Goal: Use online tool/utility: Utilize a website feature to perform a specific function

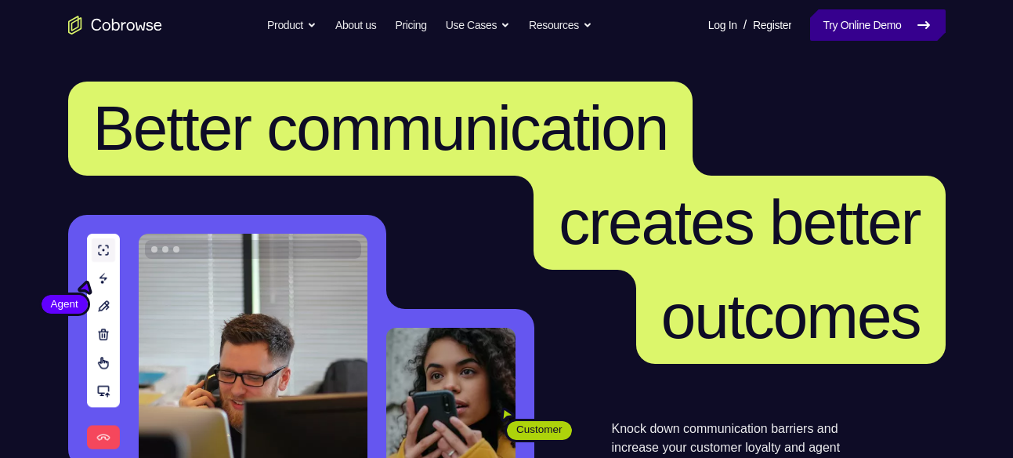
click at [882, 17] on link "Try Online Demo" at bounding box center [877, 24] width 135 height 31
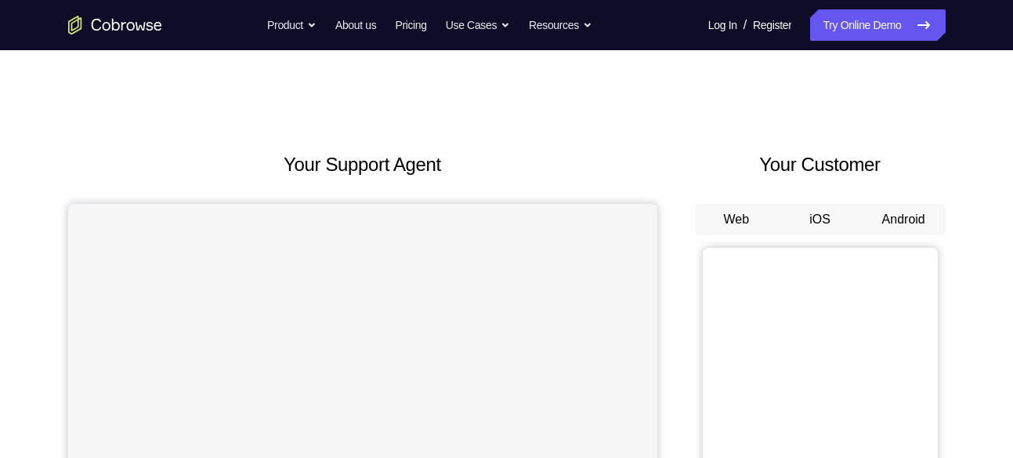
scroll to position [9, 0]
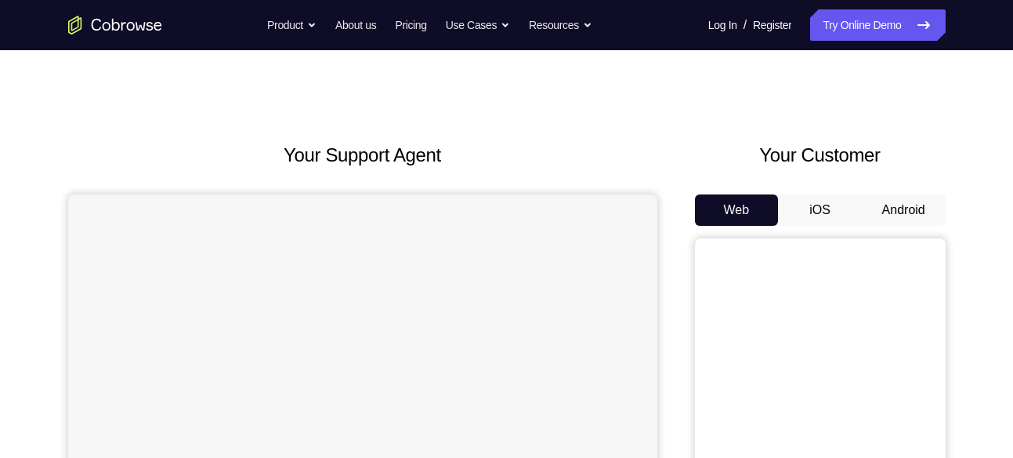
click at [888, 212] on button "Android" at bounding box center [904, 209] width 84 height 31
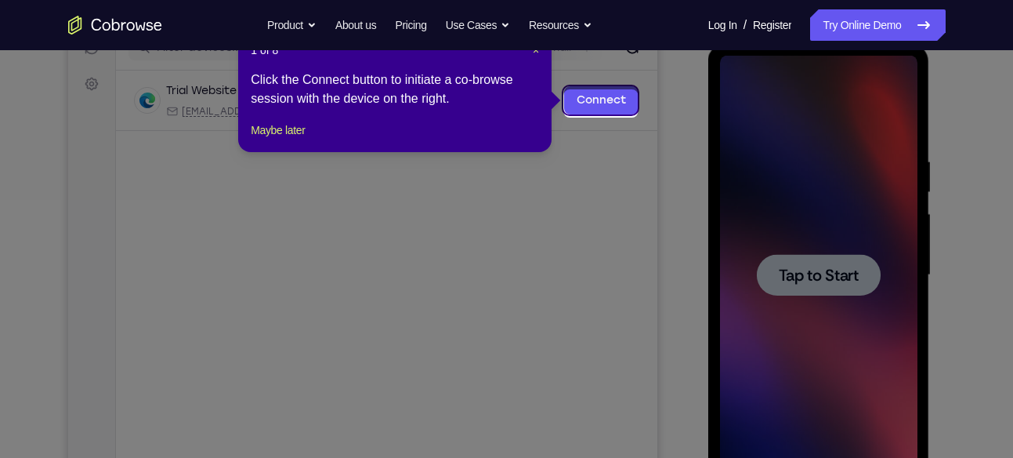
scroll to position [212, 0]
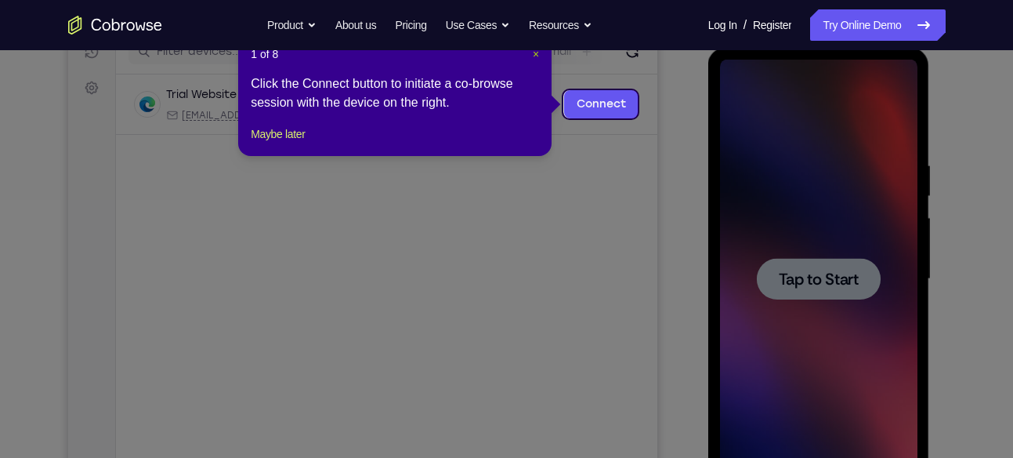
click at [534, 55] on span "×" at bounding box center [536, 54] width 6 height 13
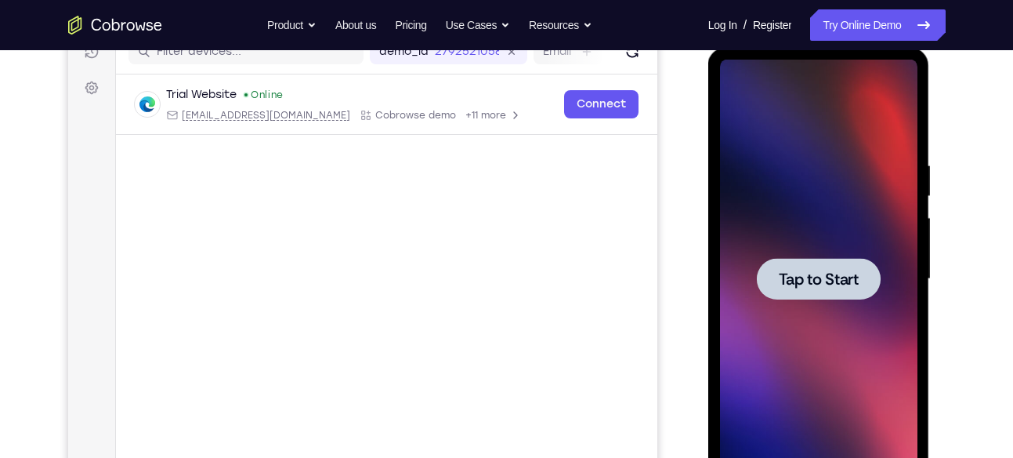
click at [820, 265] on div at bounding box center [819, 279] width 124 height 42
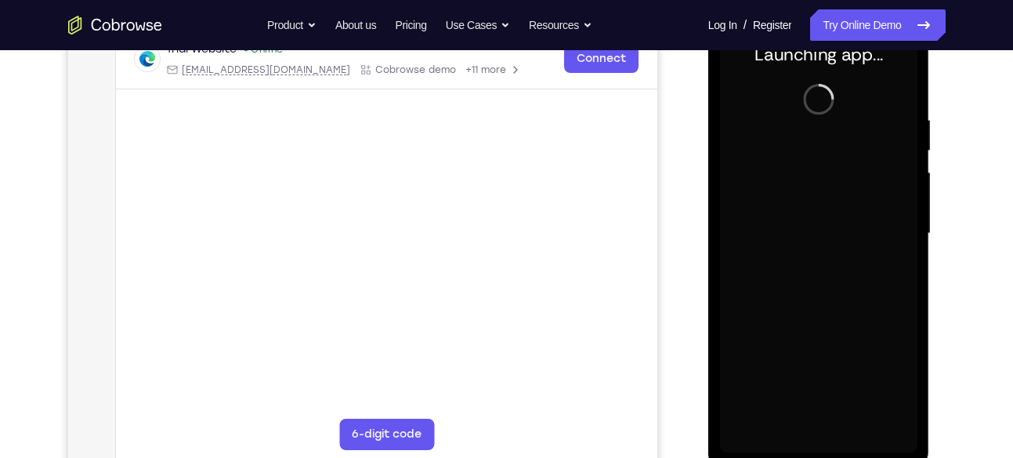
scroll to position [256, 0]
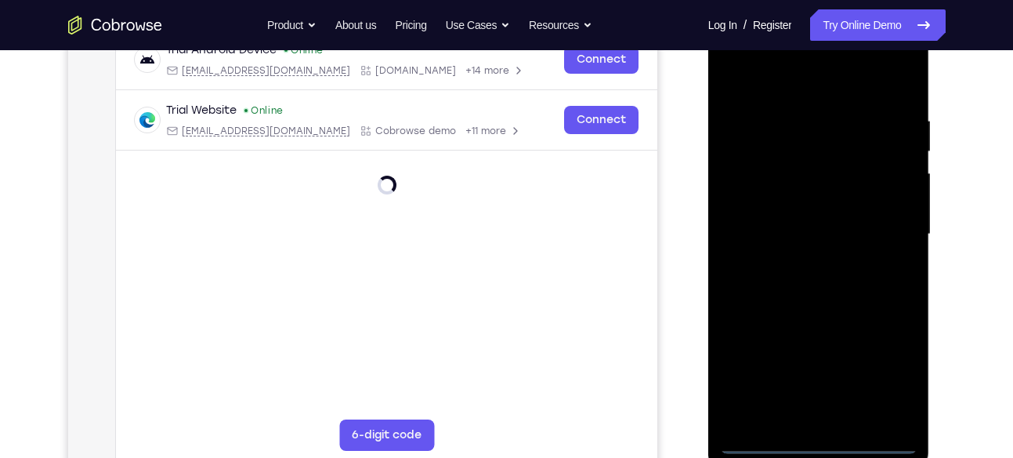
click at [814, 436] on div at bounding box center [818, 234] width 197 height 439
click at [890, 367] on div at bounding box center [818, 234] width 197 height 439
drag, startPoint x: 890, startPoint y: 367, endPoint x: 737, endPoint y: 89, distance: 318.0
click at [737, 89] on div at bounding box center [818, 234] width 197 height 439
click at [742, 76] on div at bounding box center [818, 234] width 197 height 439
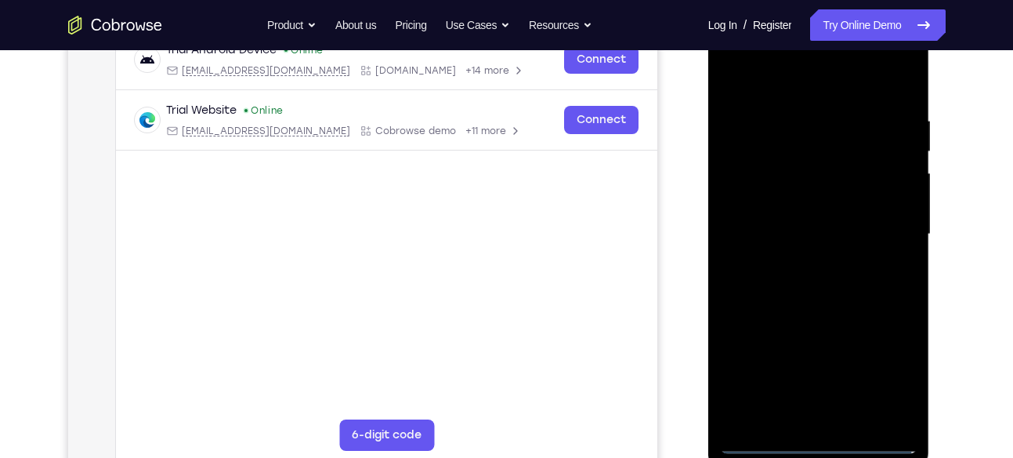
click at [877, 224] on div at bounding box center [818, 234] width 197 height 439
click at [799, 258] on div at bounding box center [818, 234] width 197 height 439
click at [806, 219] on div at bounding box center [818, 234] width 197 height 439
click at [801, 237] on div at bounding box center [818, 234] width 197 height 439
click at [813, 288] on div at bounding box center [818, 234] width 197 height 439
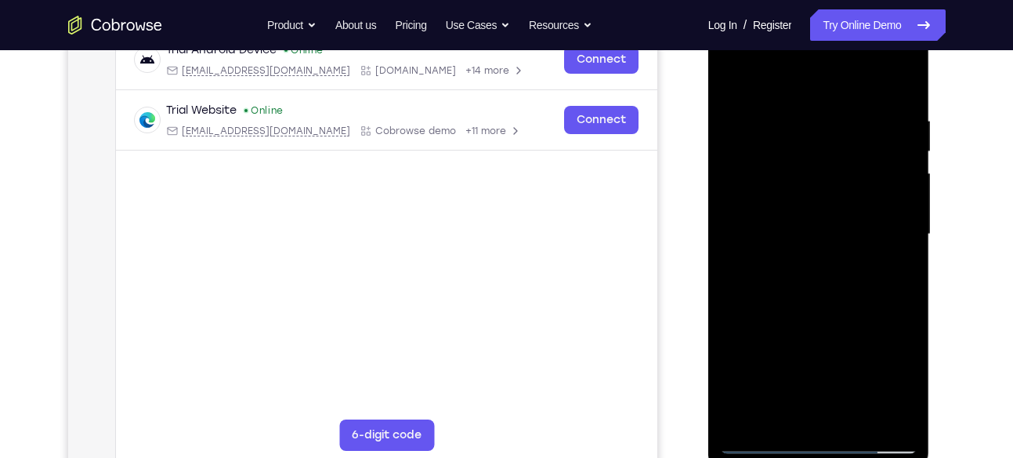
click at [824, 305] on div at bounding box center [818, 234] width 197 height 439
click at [903, 300] on div at bounding box center [818, 234] width 197 height 439
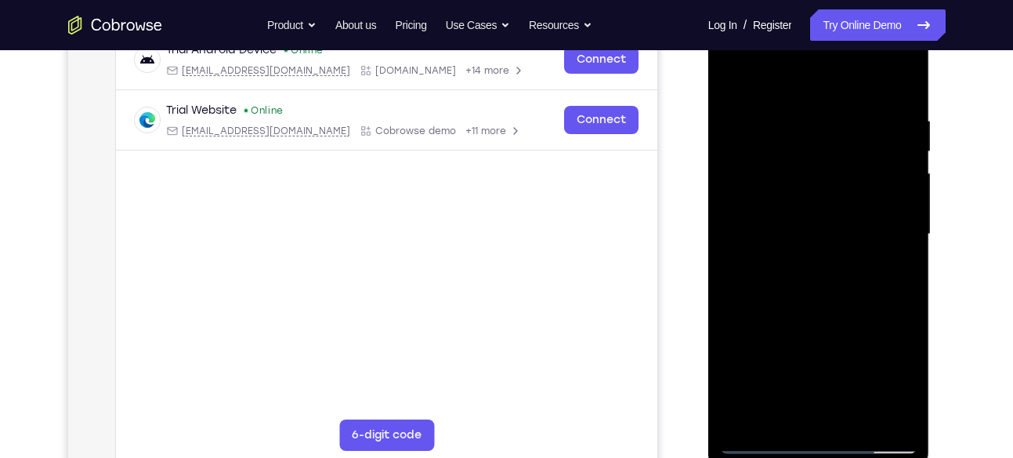
click at [903, 300] on div at bounding box center [818, 234] width 197 height 439
click at [851, 409] on div at bounding box center [818, 234] width 197 height 439
click at [811, 289] on div at bounding box center [818, 234] width 197 height 439
click at [887, 261] on div at bounding box center [818, 234] width 197 height 439
click at [845, 184] on div at bounding box center [818, 234] width 197 height 439
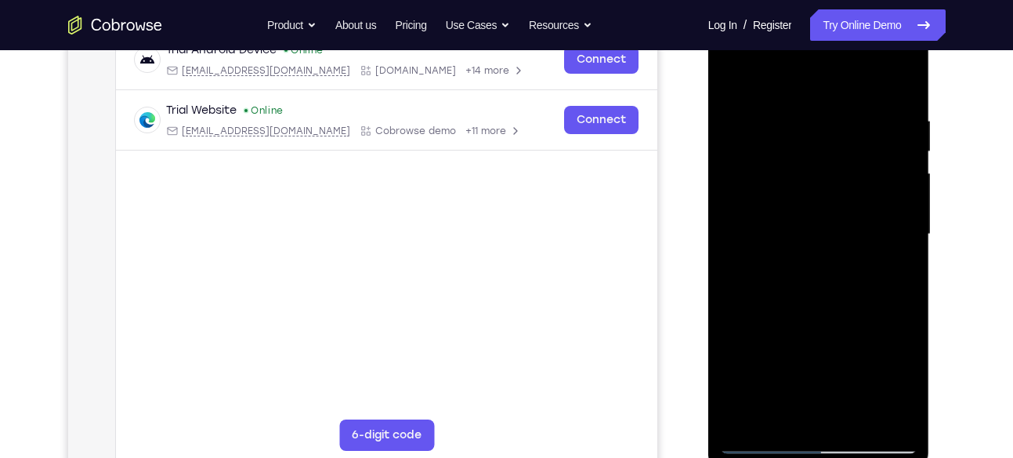
click at [776, 414] on div at bounding box center [818, 234] width 197 height 439
click at [731, 349] on div at bounding box center [818, 234] width 197 height 439
click at [733, 78] on div at bounding box center [818, 234] width 197 height 439
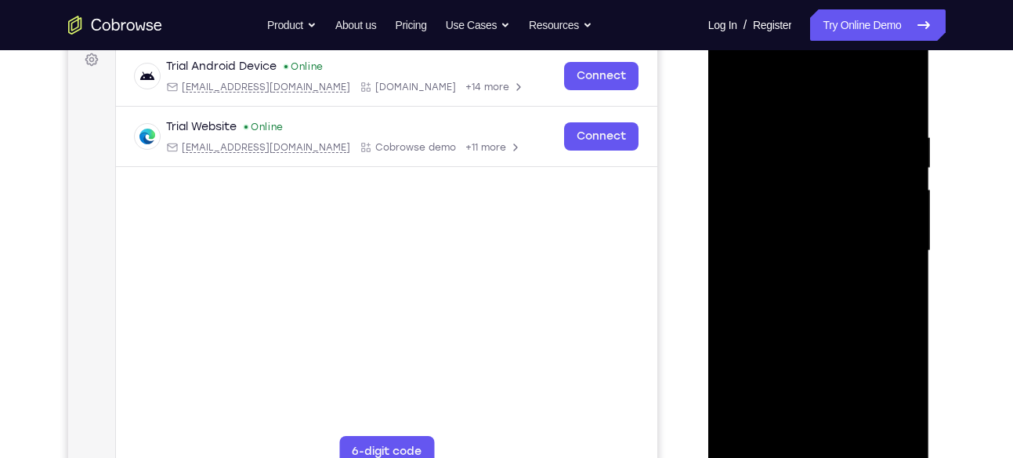
scroll to position [239, 0]
click at [864, 93] on div at bounding box center [818, 251] width 197 height 439
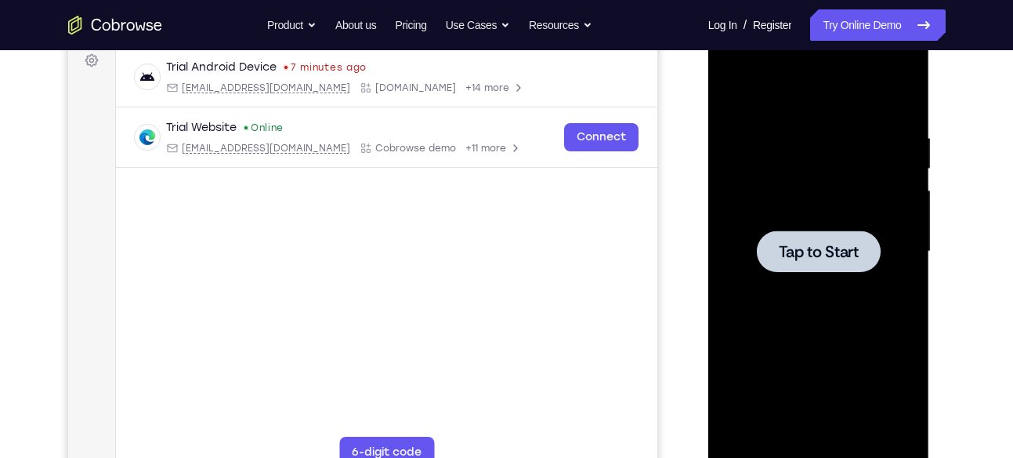
click at [859, 273] on div at bounding box center [818, 251] width 197 height 439
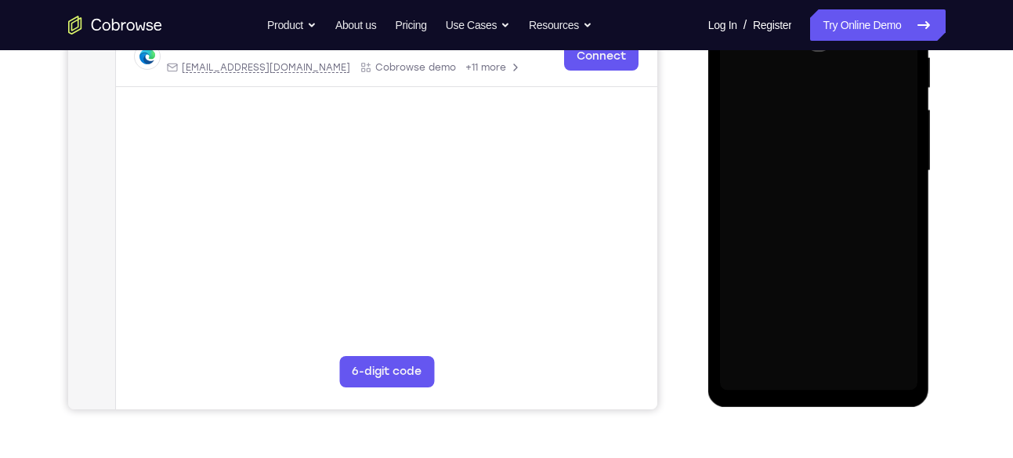
scroll to position [324, 0]
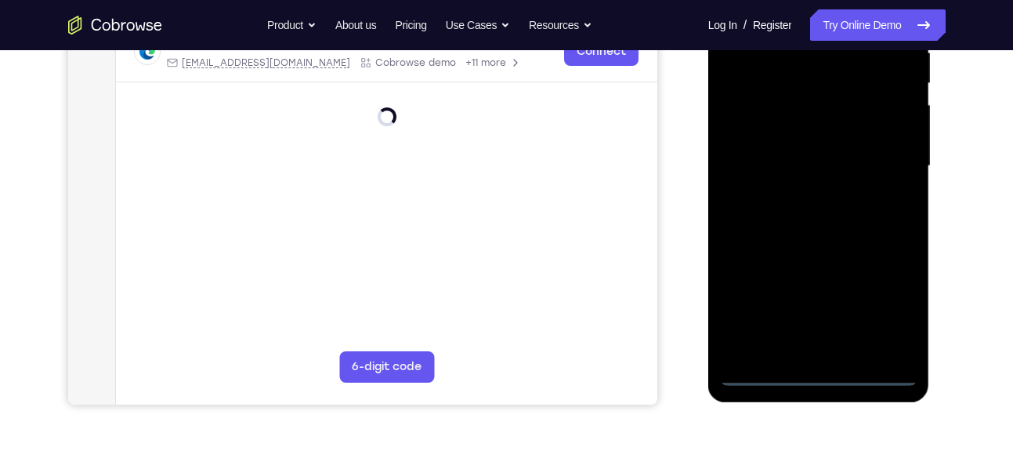
click at [813, 373] on div at bounding box center [818, 166] width 197 height 439
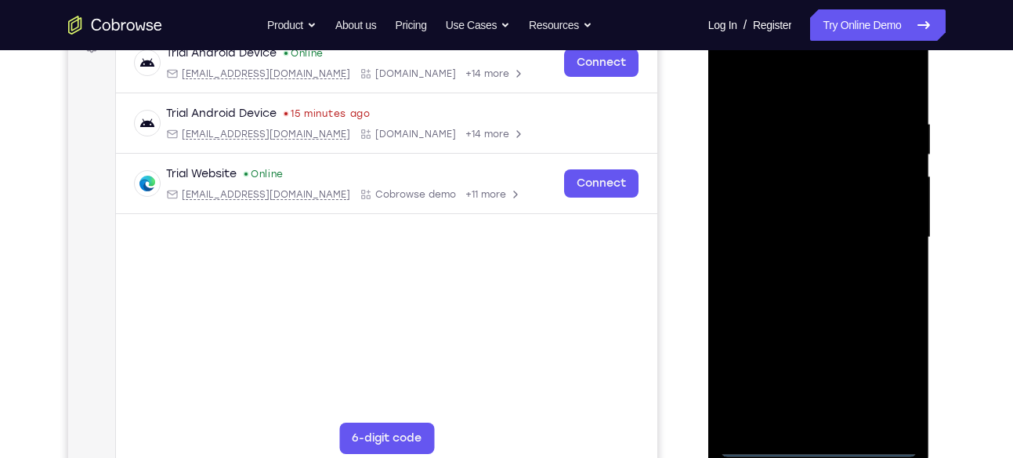
scroll to position [252, 0]
click at [885, 365] on div at bounding box center [818, 238] width 197 height 439
click at [774, 72] on div at bounding box center [818, 238] width 197 height 439
click at [880, 226] on div at bounding box center [818, 238] width 197 height 439
click at [798, 263] on div at bounding box center [818, 238] width 197 height 439
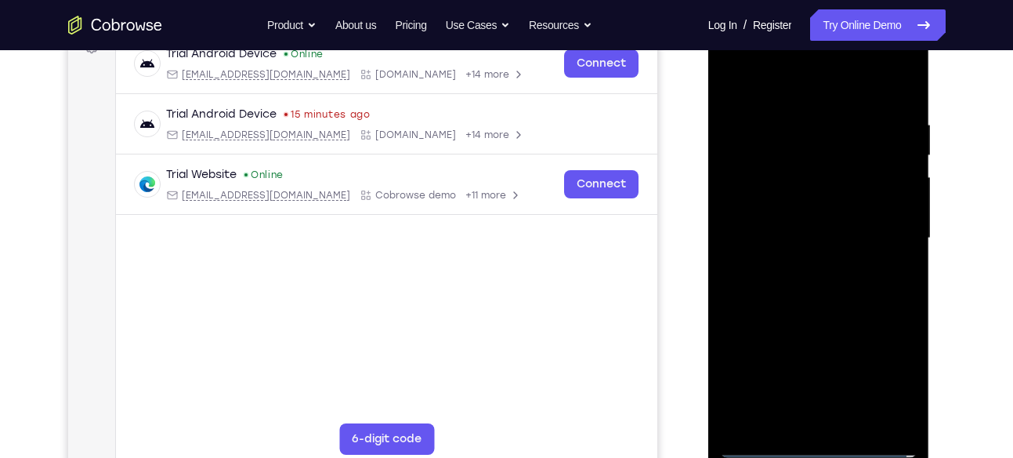
click at [791, 224] on div at bounding box center [818, 238] width 197 height 439
click at [784, 232] on div at bounding box center [818, 238] width 197 height 439
click at [830, 303] on div at bounding box center [818, 238] width 197 height 439
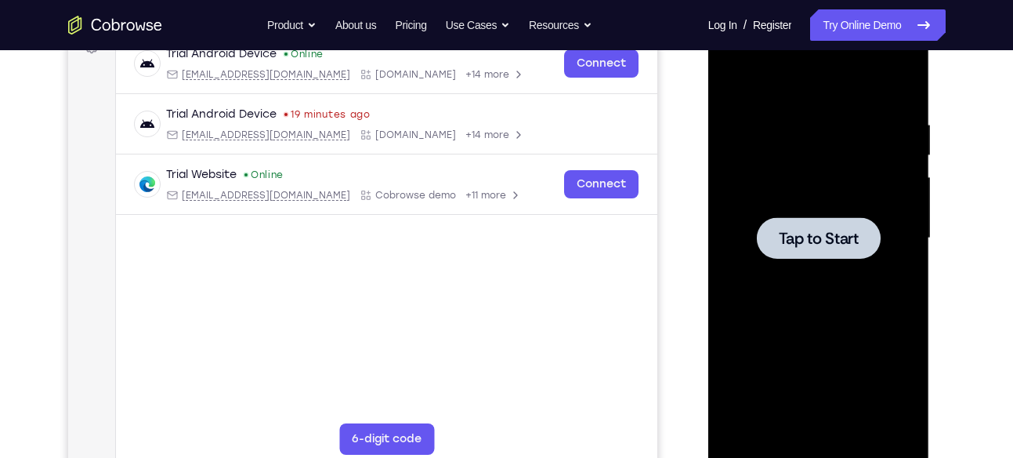
click at [806, 210] on div at bounding box center [818, 238] width 197 height 439
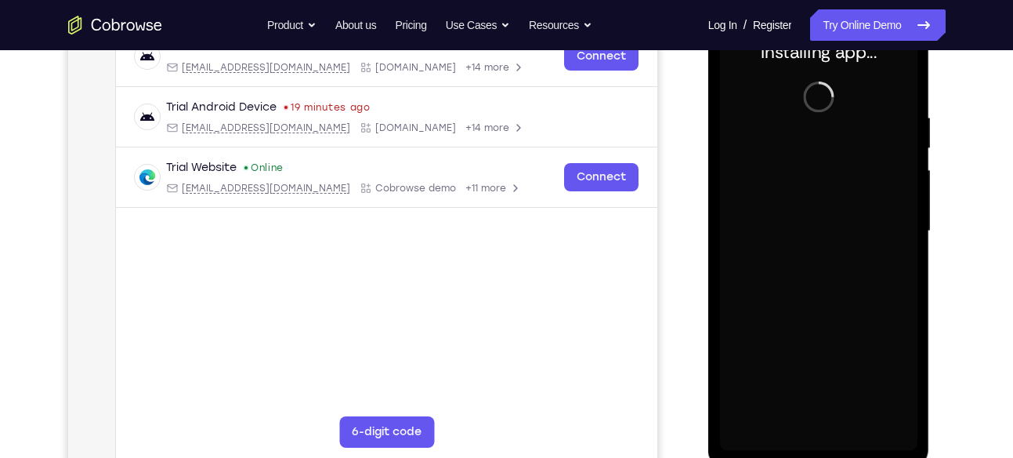
scroll to position [259, 0]
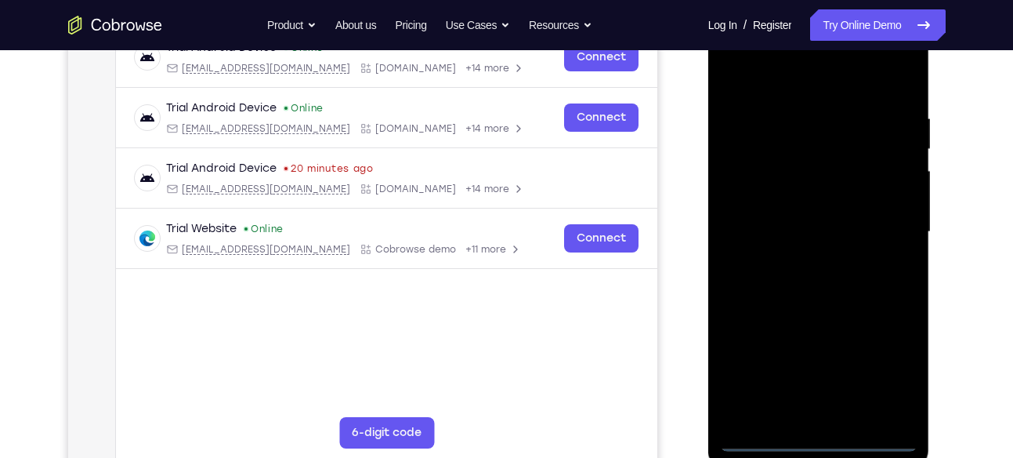
click at [810, 436] on div at bounding box center [818, 232] width 197 height 439
click at [882, 382] on div at bounding box center [818, 232] width 197 height 439
click at [741, 75] on div at bounding box center [818, 232] width 197 height 439
click at [882, 220] on div at bounding box center [818, 232] width 197 height 439
click at [802, 257] on div at bounding box center [818, 232] width 197 height 439
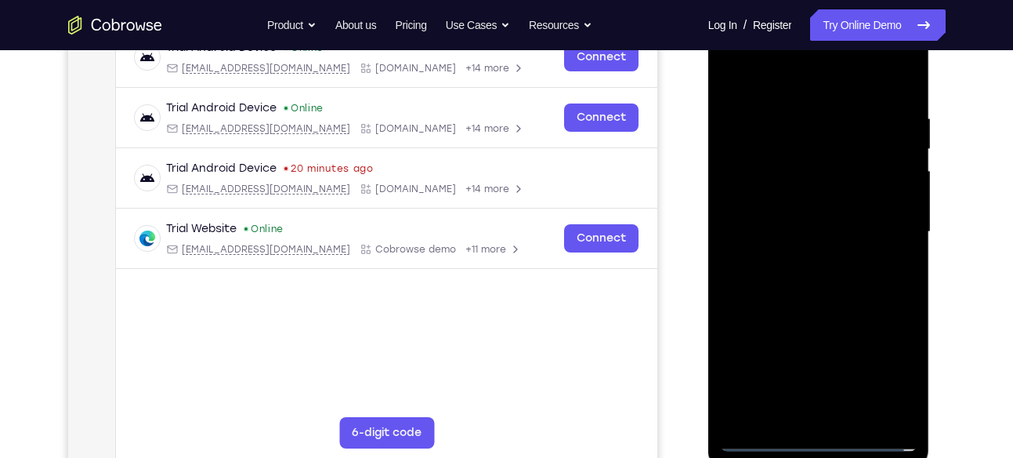
click at [755, 218] on div at bounding box center [818, 232] width 197 height 439
click at [764, 166] on div at bounding box center [818, 232] width 197 height 439
click at [770, 236] on div at bounding box center [818, 232] width 197 height 439
click at [836, 273] on div at bounding box center [818, 232] width 197 height 439
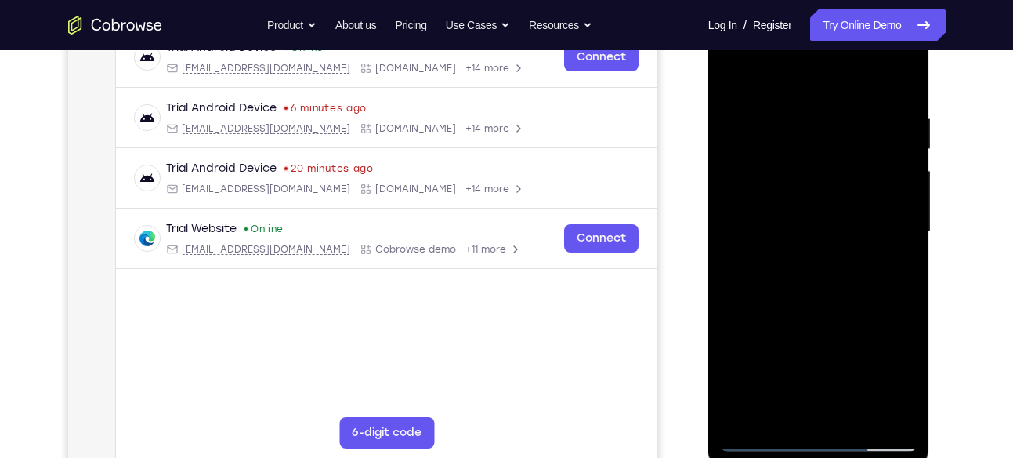
click at [896, 250] on div at bounding box center [818, 232] width 197 height 439
click at [807, 233] on div at bounding box center [818, 232] width 197 height 439
click at [824, 279] on div at bounding box center [818, 232] width 197 height 439
click at [893, 411] on div at bounding box center [818, 232] width 197 height 439
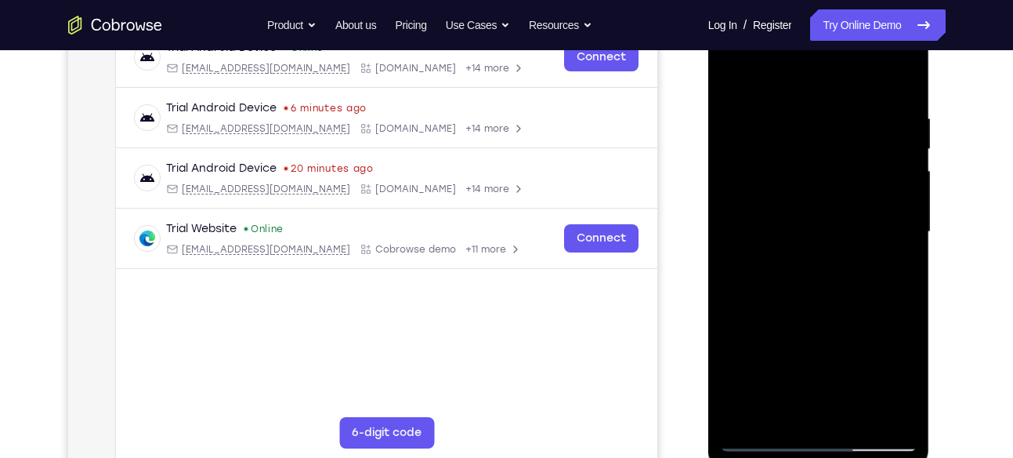
click at [818, 295] on div at bounding box center [818, 232] width 197 height 439
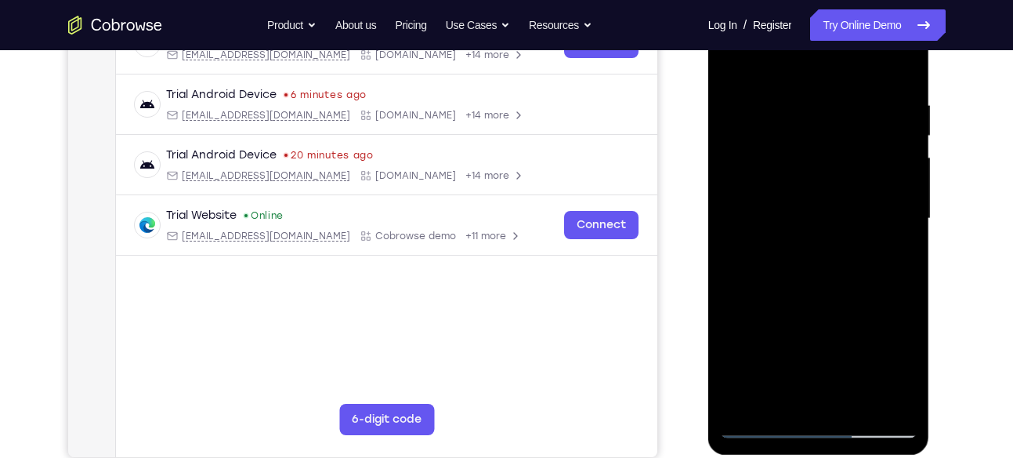
click at [744, 298] on div at bounding box center [818, 218] width 197 height 439
drag, startPoint x: 827, startPoint y: 302, endPoint x: 826, endPoint y: 213, distance: 88.5
click at [826, 213] on div at bounding box center [818, 218] width 197 height 439
click at [849, 308] on div at bounding box center [818, 218] width 197 height 439
drag, startPoint x: 791, startPoint y: 309, endPoint x: 802, endPoint y: 121, distance: 188.3
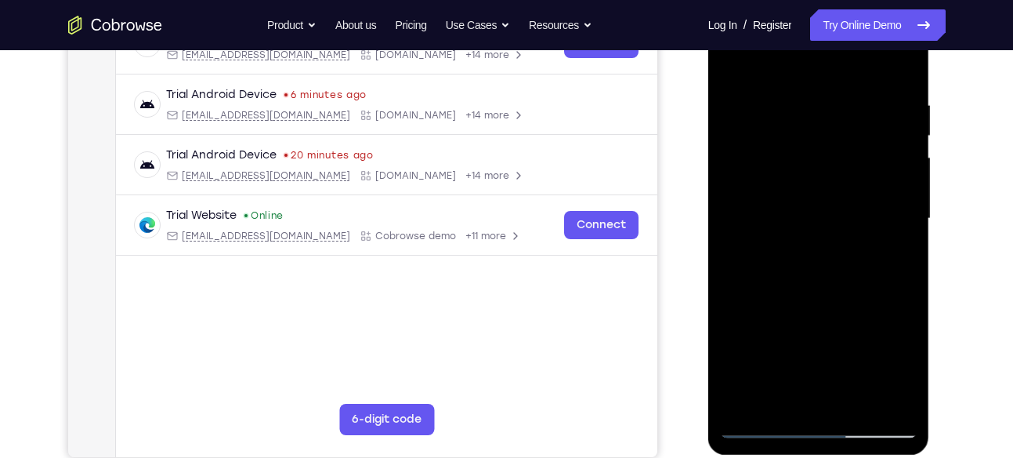
click at [802, 121] on div at bounding box center [818, 218] width 197 height 439
drag, startPoint x: 792, startPoint y: 283, endPoint x: 813, endPoint y: 89, distance: 194.6
click at [813, 89] on div at bounding box center [818, 218] width 197 height 439
drag, startPoint x: 801, startPoint y: 315, endPoint x: 820, endPoint y: 89, distance: 226.5
click at [820, 89] on div at bounding box center [818, 218] width 197 height 439
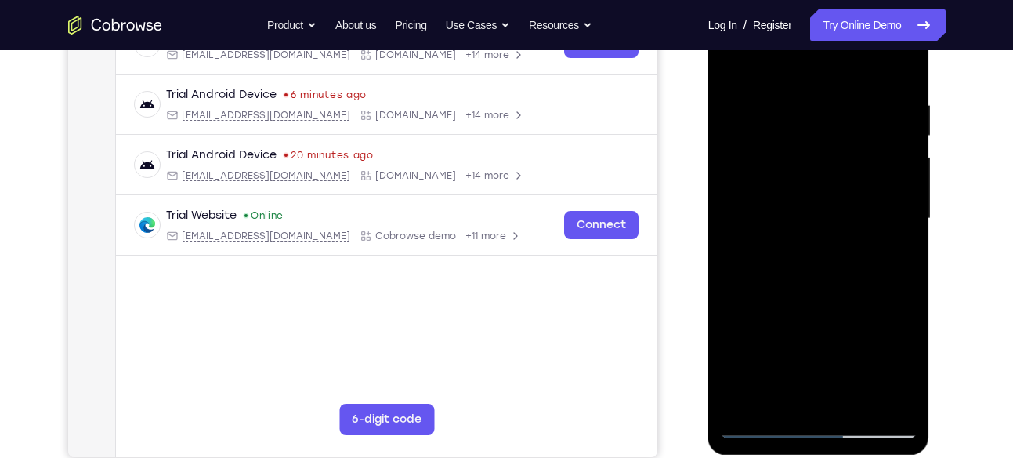
drag, startPoint x: 791, startPoint y: 301, endPoint x: 835, endPoint y: 32, distance: 272.3
click at [835, 32] on div at bounding box center [818, 218] width 197 height 439
drag, startPoint x: 765, startPoint y: 345, endPoint x: 801, endPoint y: 90, distance: 257.2
click at [801, 90] on div at bounding box center [818, 218] width 197 height 439
drag, startPoint x: 770, startPoint y: 353, endPoint x: 813, endPoint y: 50, distance: 306.2
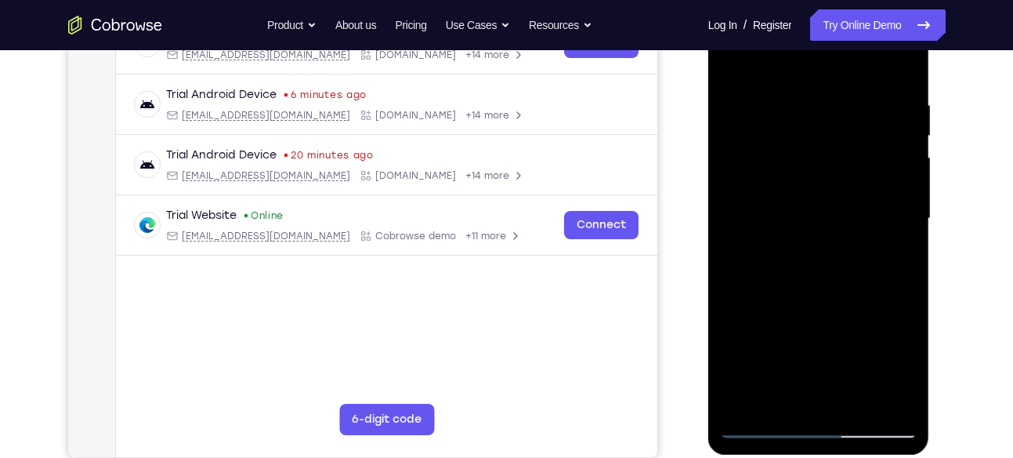
click at [813, 50] on div at bounding box center [818, 218] width 197 height 439
drag, startPoint x: 776, startPoint y: 378, endPoint x: 823, endPoint y: 70, distance: 312.2
click at [823, 70] on div at bounding box center [818, 218] width 197 height 439
drag, startPoint x: 782, startPoint y: 371, endPoint x: 804, endPoint y: 86, distance: 286.1
click at [804, 86] on div at bounding box center [818, 218] width 197 height 439
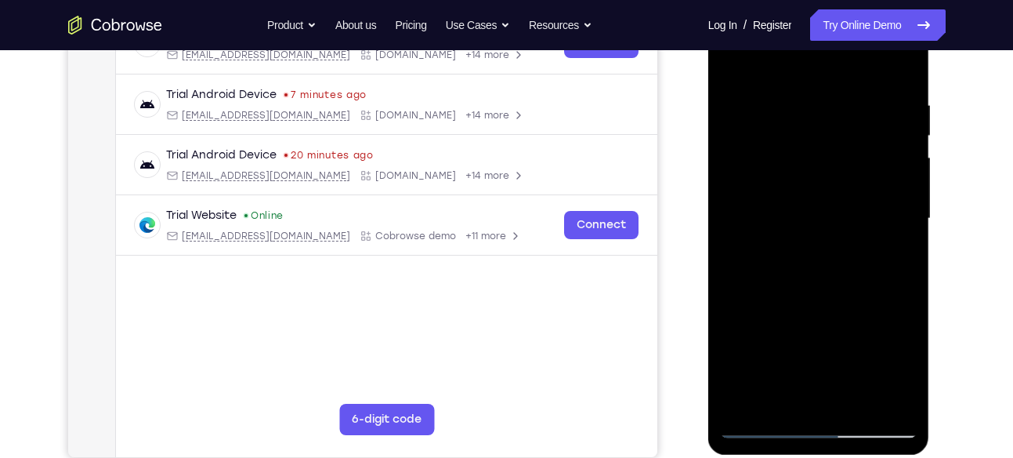
drag, startPoint x: 775, startPoint y: 354, endPoint x: 833, endPoint y: 15, distance: 344.2
click at [833, 15] on div at bounding box center [818, 218] width 197 height 439
drag, startPoint x: 779, startPoint y: 334, endPoint x: 831, endPoint y: 90, distance: 249.3
click at [831, 90] on div at bounding box center [818, 218] width 197 height 439
drag, startPoint x: 782, startPoint y: 347, endPoint x: 839, endPoint y: 91, distance: 262.5
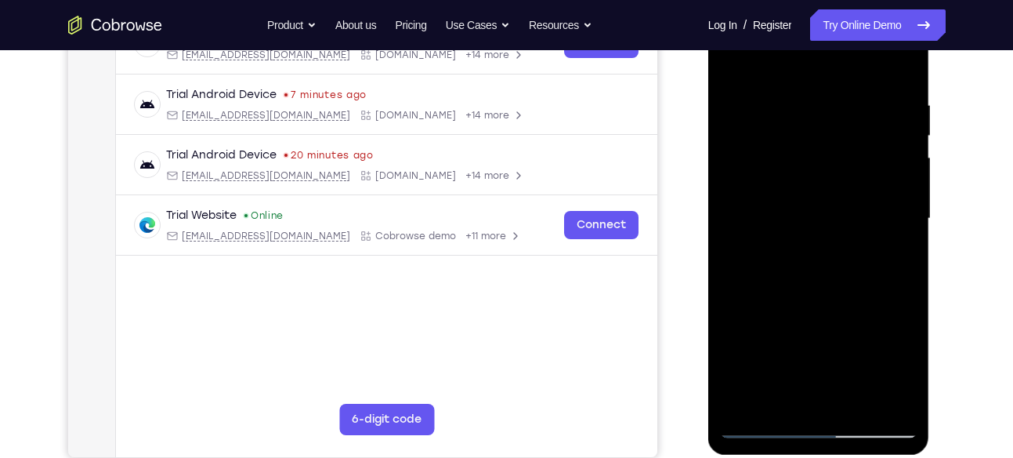
click at [839, 91] on div at bounding box center [818, 218] width 197 height 439
click at [762, 426] on div at bounding box center [818, 218] width 197 height 439
drag, startPoint x: 820, startPoint y: 342, endPoint x: 835, endPoint y: 136, distance: 205.8
click at [835, 136] on div at bounding box center [818, 218] width 197 height 439
click at [762, 426] on div at bounding box center [818, 218] width 197 height 439
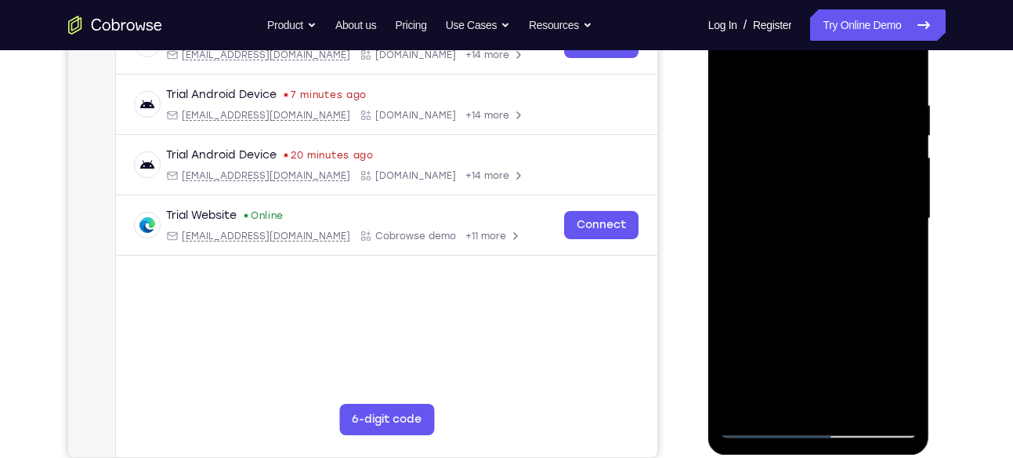
click at [819, 246] on div at bounding box center [818, 218] width 197 height 439
click at [846, 302] on div at bounding box center [818, 218] width 197 height 439
drag, startPoint x: 791, startPoint y: 219, endPoint x: 787, endPoint y: 415, distance: 196.7
click at [787, 415] on div at bounding box center [818, 218] width 197 height 439
drag, startPoint x: 782, startPoint y: 336, endPoint x: 848, endPoint y: 24, distance: 318.7
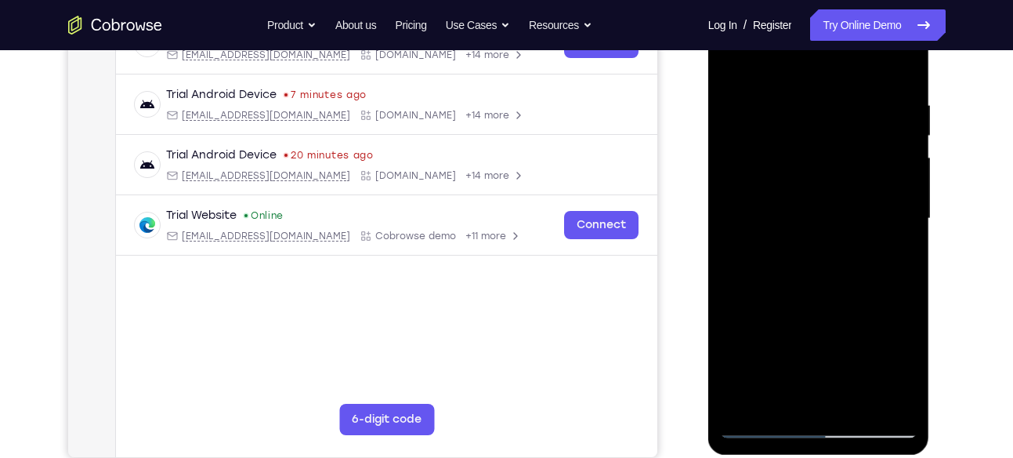
click at [848, 24] on div at bounding box center [818, 218] width 197 height 439
drag, startPoint x: 781, startPoint y: 322, endPoint x: 867, endPoint y: -27, distance: 359.2
click at [867, 0] on html "Online web based iOS Simulators and Android Emulators. Run iPhone, iPad, Mobile…" at bounding box center [819, 222] width 223 height 470
drag, startPoint x: 791, startPoint y: 316, endPoint x: 841, endPoint y: -12, distance: 331.3
click at [841, 0] on div at bounding box center [819, 220] width 222 height 467
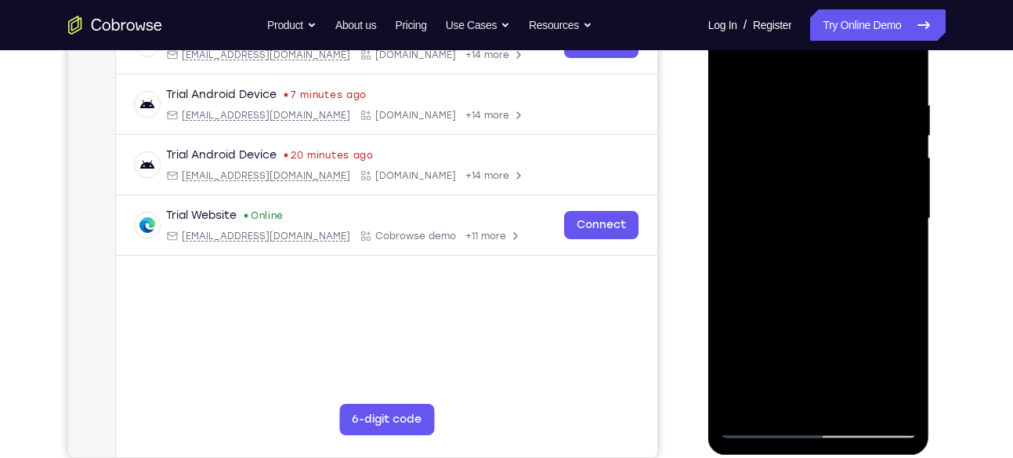
drag, startPoint x: 798, startPoint y: 314, endPoint x: 859, endPoint y: 6, distance: 313.9
click at [859, 6] on div at bounding box center [818, 218] width 197 height 439
drag, startPoint x: 755, startPoint y: 347, endPoint x: 824, endPoint y: 52, distance: 302.6
click at [824, 52] on div at bounding box center [818, 218] width 197 height 439
drag, startPoint x: 809, startPoint y: 348, endPoint x: 832, endPoint y: 114, distance: 234.6
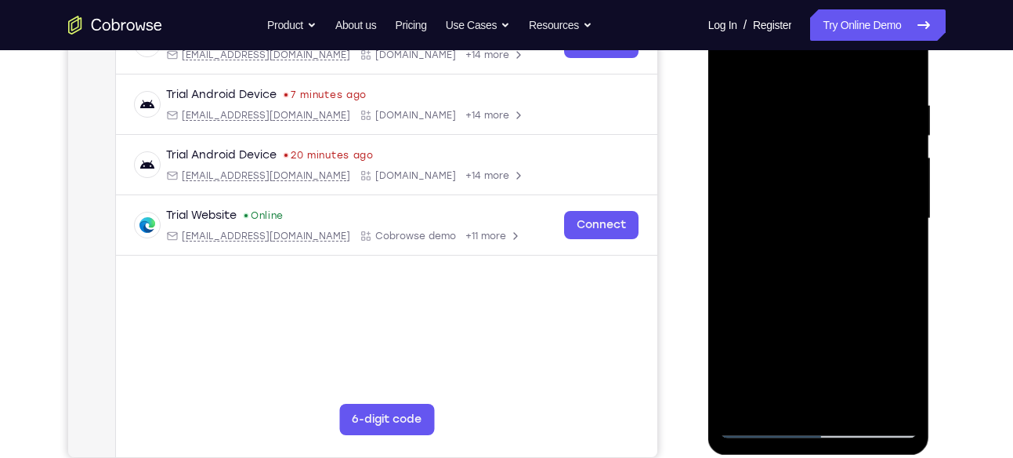
click at [832, 114] on div at bounding box center [818, 218] width 197 height 439
click at [765, 430] on div at bounding box center [818, 218] width 197 height 439
click at [896, 251] on div at bounding box center [818, 218] width 197 height 439
click at [769, 284] on div at bounding box center [818, 218] width 197 height 439
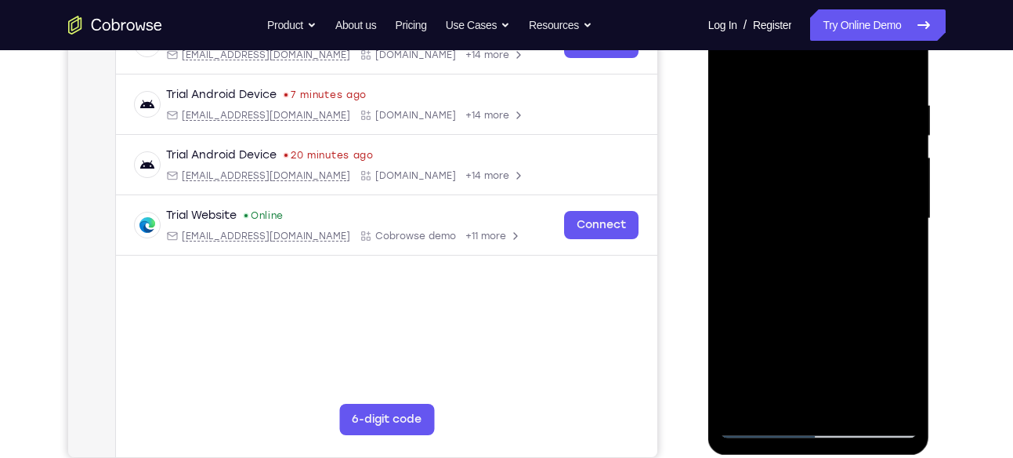
drag, startPoint x: 809, startPoint y: 141, endPoint x: 816, endPoint y: 366, distance: 225.0
click at [816, 366] on div at bounding box center [818, 218] width 197 height 439
drag, startPoint x: 809, startPoint y: 141, endPoint x: 804, endPoint y: 313, distance: 171.7
click at [804, 313] on div at bounding box center [818, 218] width 197 height 439
drag, startPoint x: 798, startPoint y: 299, endPoint x: 842, endPoint y: -20, distance: 322.8
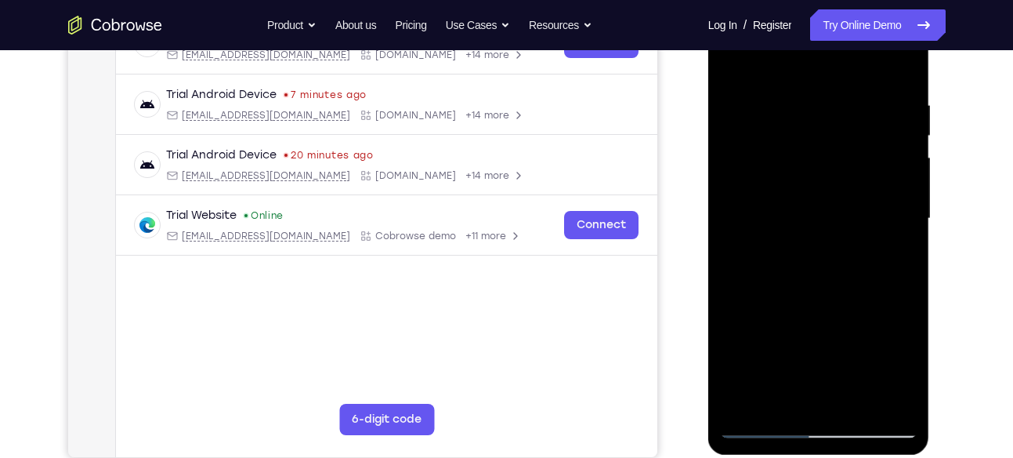
click at [842, 0] on html "Online web based iOS Simulators and Android Emulators. Run iPhone, iPad, Mobile…" at bounding box center [819, 222] width 223 height 470
drag, startPoint x: 768, startPoint y: 353, endPoint x: 854, endPoint y: -21, distance: 383.6
click at [854, 0] on html "Online web based iOS Simulators and Android Emulators. Run iPhone, iPad, Mobile…" at bounding box center [819, 222] width 223 height 470
drag, startPoint x: 781, startPoint y: 357, endPoint x: 826, endPoint y: -24, distance: 383.4
click at [826, 0] on html "Online web based iOS Simulators and Android Emulators. Run iPhone, iPad, Mobile…" at bounding box center [819, 222] width 223 height 470
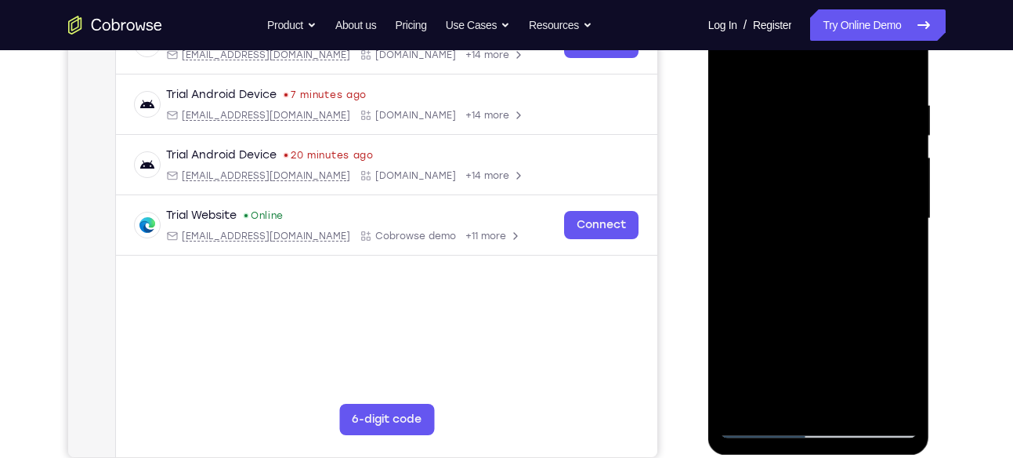
drag, startPoint x: 789, startPoint y: 362, endPoint x: 838, endPoint y: -2, distance: 366.9
click at [838, 0] on div at bounding box center [818, 218] width 197 height 439
drag, startPoint x: 780, startPoint y: 378, endPoint x: 819, endPoint y: 31, distance: 349.3
click at [819, 31] on div at bounding box center [818, 218] width 197 height 439
drag, startPoint x: 785, startPoint y: 364, endPoint x: 809, endPoint y: 60, distance: 305.7
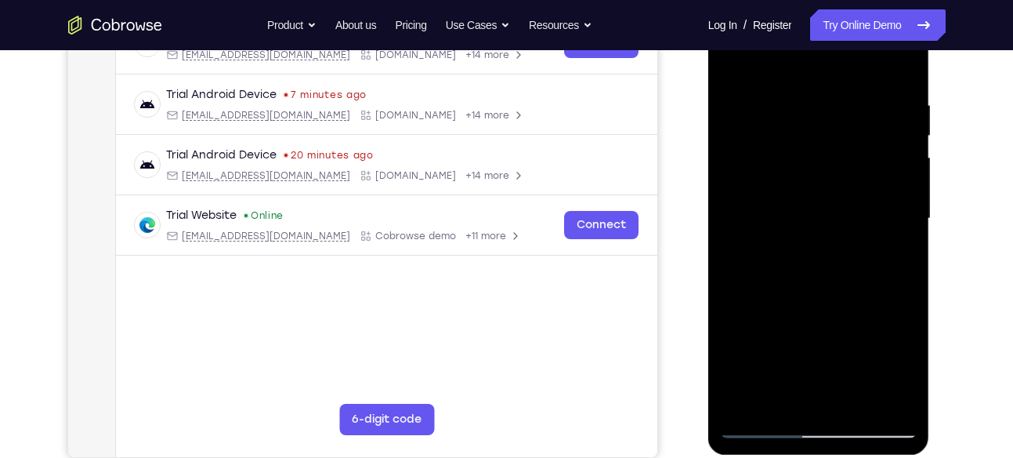
click at [809, 60] on div at bounding box center [818, 218] width 197 height 439
drag, startPoint x: 786, startPoint y: 348, endPoint x: 835, endPoint y: 27, distance: 324.2
click at [835, 27] on div at bounding box center [818, 218] width 197 height 439
click at [761, 425] on div at bounding box center [818, 218] width 197 height 439
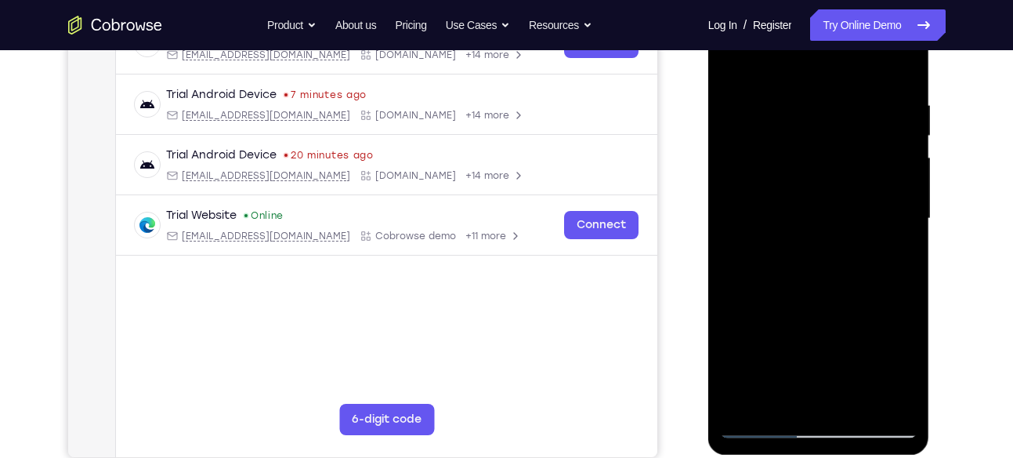
click at [764, 343] on div at bounding box center [818, 218] width 197 height 439
click at [852, 322] on div at bounding box center [818, 218] width 197 height 439
drag, startPoint x: 783, startPoint y: 144, endPoint x: 793, endPoint y: 309, distance: 165.6
click at [793, 309] on div at bounding box center [818, 218] width 197 height 439
drag, startPoint x: 793, startPoint y: 309, endPoint x: 847, endPoint y: 60, distance: 255.7
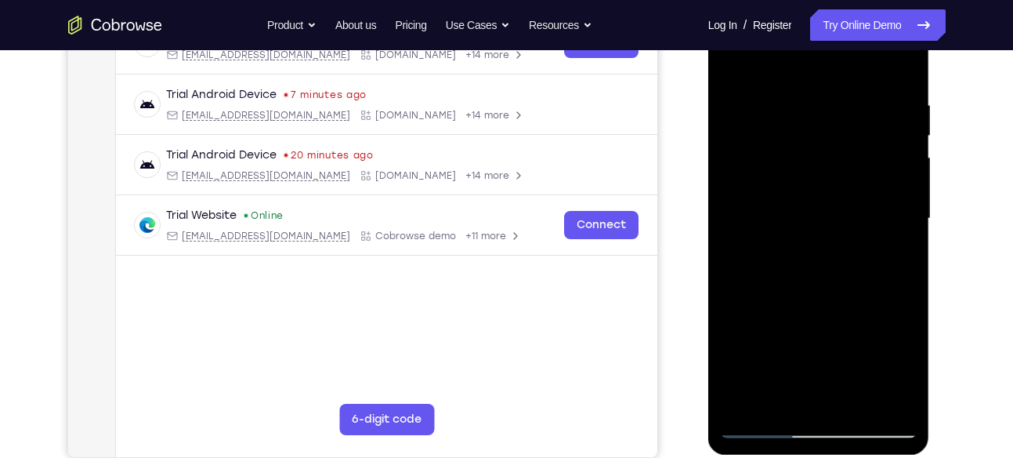
click at [847, 60] on div at bounding box center [818, 218] width 197 height 439
drag, startPoint x: 773, startPoint y: 343, endPoint x: 819, endPoint y: 56, distance: 291.1
click at [819, 56] on div at bounding box center [818, 218] width 197 height 439
drag, startPoint x: 766, startPoint y: 371, endPoint x: 816, endPoint y: 77, distance: 299.0
click at [816, 77] on div at bounding box center [818, 218] width 197 height 439
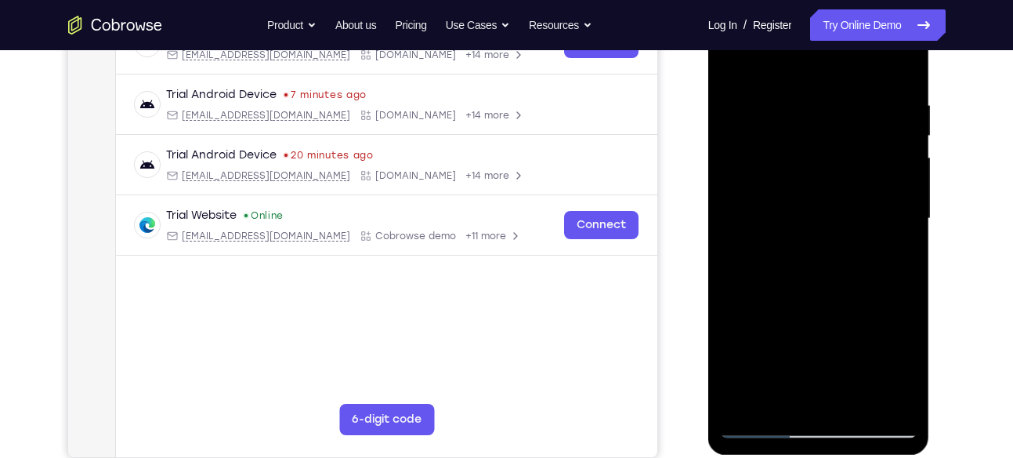
drag, startPoint x: 784, startPoint y: 306, endPoint x: 814, endPoint y: 15, distance: 293.1
click at [814, 15] on div at bounding box center [818, 218] width 197 height 439
drag, startPoint x: 786, startPoint y: 313, endPoint x: 819, endPoint y: 45, distance: 270.0
click at [819, 45] on div at bounding box center [818, 218] width 197 height 439
drag, startPoint x: 774, startPoint y: 351, endPoint x: 847, endPoint y: 33, distance: 326.4
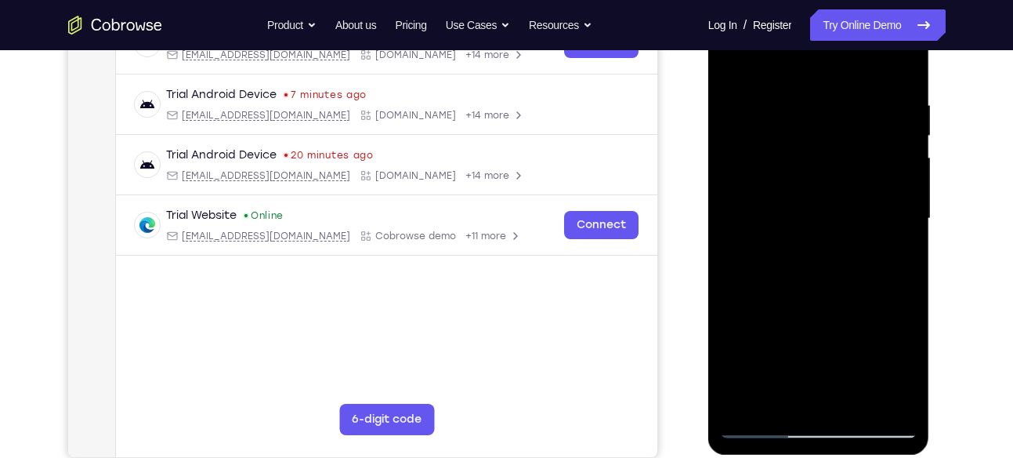
click at [847, 33] on div at bounding box center [818, 218] width 197 height 439
drag, startPoint x: 788, startPoint y: 345, endPoint x: 825, endPoint y: 75, distance: 272.0
click at [825, 75] on div at bounding box center [818, 218] width 197 height 439
click at [760, 420] on div at bounding box center [818, 218] width 197 height 439
click at [760, 424] on div at bounding box center [818, 218] width 197 height 439
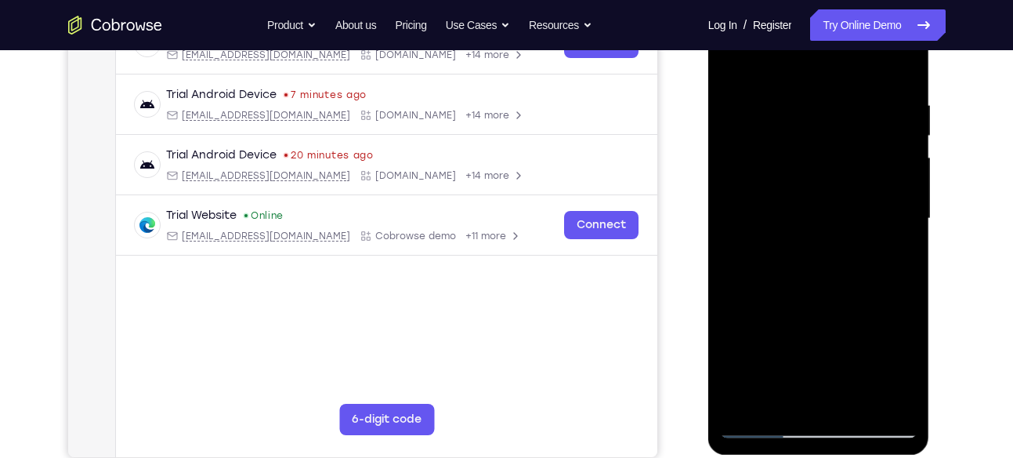
click at [760, 424] on div at bounding box center [818, 218] width 197 height 439
click at [826, 320] on div at bounding box center [818, 218] width 197 height 439
click at [853, 283] on div at bounding box center [818, 218] width 197 height 439
drag, startPoint x: 791, startPoint y: 139, endPoint x: 798, endPoint y: -27, distance: 165.5
click at [798, 0] on html "Online web based iOS Simulators and Android Emulators. Run iPhone, iPad, Mobile…" at bounding box center [819, 222] width 223 height 470
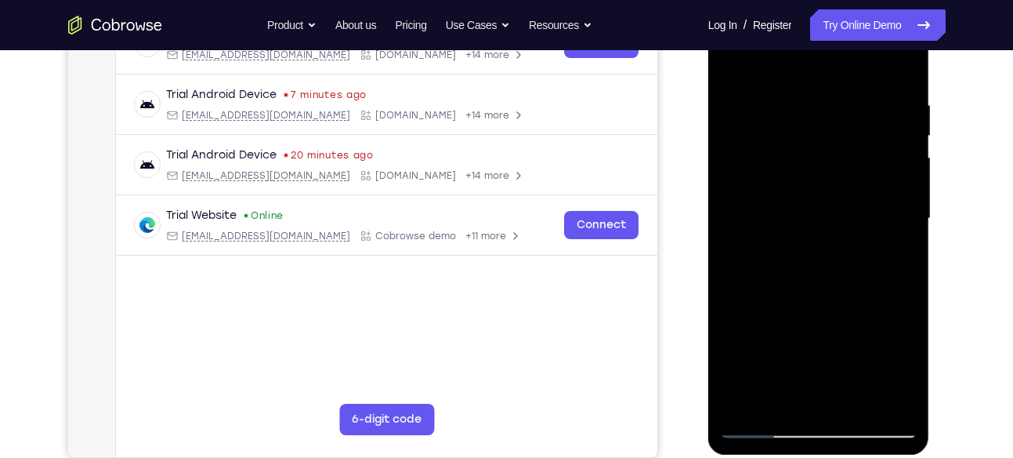
drag, startPoint x: 777, startPoint y: 304, endPoint x: 829, endPoint y: -27, distance: 334.7
click at [829, 0] on html "Online web based iOS Simulators and Android Emulators. Run iPhone, iPad, Mobile…" at bounding box center [819, 222] width 223 height 470
drag, startPoint x: 782, startPoint y: 324, endPoint x: 844, endPoint y: 9, distance: 321.0
click at [844, 9] on div at bounding box center [818, 218] width 197 height 439
drag, startPoint x: 779, startPoint y: 338, endPoint x: 827, endPoint y: 58, distance: 284.6
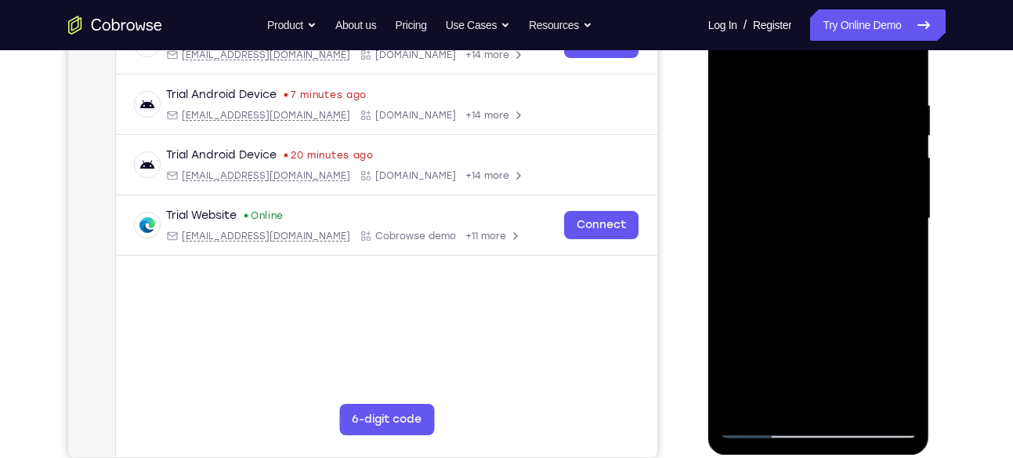
click at [827, 58] on div at bounding box center [818, 218] width 197 height 439
drag, startPoint x: 773, startPoint y: 238, endPoint x: 787, endPoint y: 465, distance: 227.6
click at [787, 457] on html "Online web based iOS Simulators and Android Emulators. Run iPhone, iPad, Mobile…" at bounding box center [819, 222] width 223 height 470
click at [762, 426] on div at bounding box center [818, 218] width 197 height 439
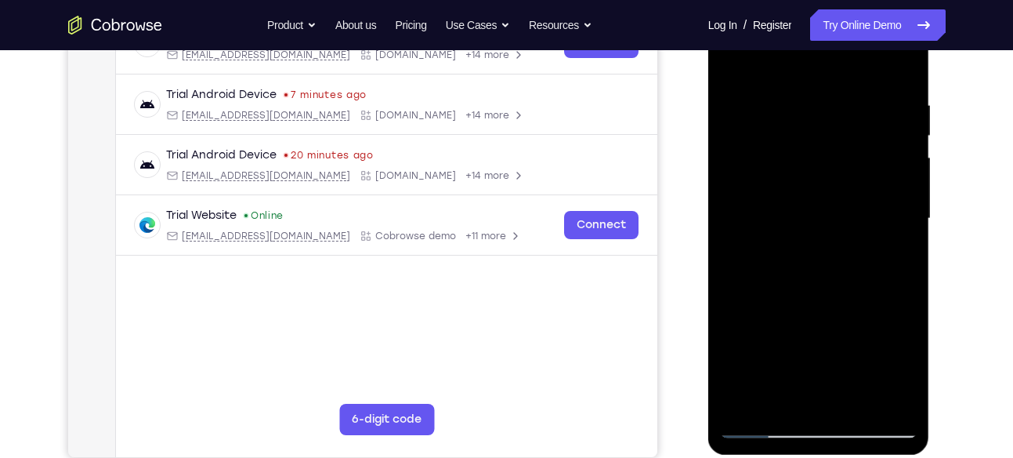
click at [762, 231] on div at bounding box center [818, 218] width 197 height 439
click at [851, 303] on div at bounding box center [818, 218] width 197 height 439
drag, startPoint x: 795, startPoint y: 114, endPoint x: 776, endPoint y: 348, distance: 235.0
click at [776, 348] on div at bounding box center [818, 218] width 197 height 439
drag, startPoint x: 795, startPoint y: 201, endPoint x: 782, endPoint y: 357, distance: 156.5
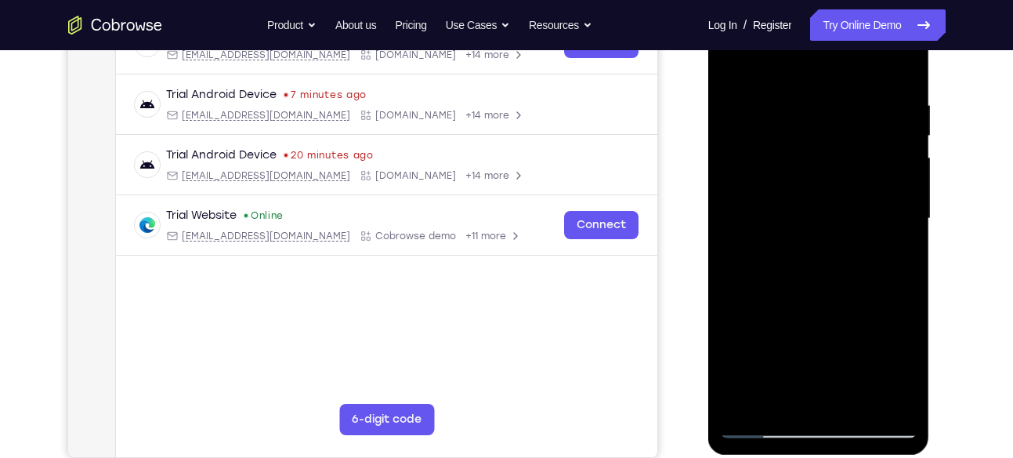
click at [782, 357] on div at bounding box center [818, 218] width 197 height 439
drag, startPoint x: 784, startPoint y: 324, endPoint x: 793, endPoint y: 135, distance: 189.8
click at [793, 135] on div at bounding box center [818, 218] width 197 height 439
drag, startPoint x: 769, startPoint y: 311, endPoint x: 798, endPoint y: 158, distance: 155.4
click at [798, 158] on div at bounding box center [818, 218] width 197 height 439
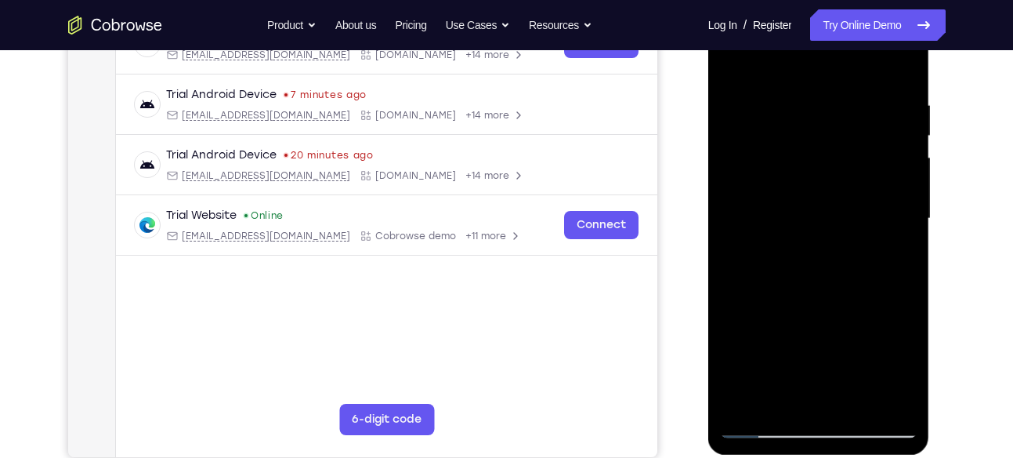
drag, startPoint x: 773, startPoint y: 328, endPoint x: 810, endPoint y: 119, distance: 212.4
click at [810, 119] on div at bounding box center [818, 218] width 197 height 439
drag, startPoint x: 762, startPoint y: 354, endPoint x: 816, endPoint y: 119, distance: 241.2
click at [816, 119] on div at bounding box center [818, 218] width 197 height 439
drag, startPoint x: 770, startPoint y: 330, endPoint x: 808, endPoint y: 131, distance: 202.5
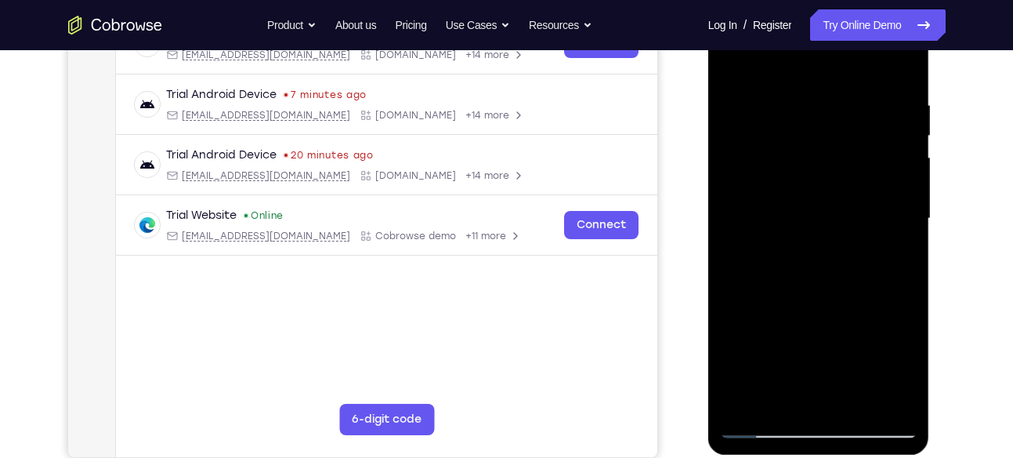
click at [808, 131] on div at bounding box center [818, 218] width 197 height 439
drag, startPoint x: 768, startPoint y: 336, endPoint x: 780, endPoint y: 130, distance: 206.5
click at [780, 130] on div at bounding box center [818, 218] width 197 height 439
drag, startPoint x: 761, startPoint y: 350, endPoint x: 784, endPoint y: 118, distance: 233.0
click at [784, 118] on div at bounding box center [818, 218] width 197 height 439
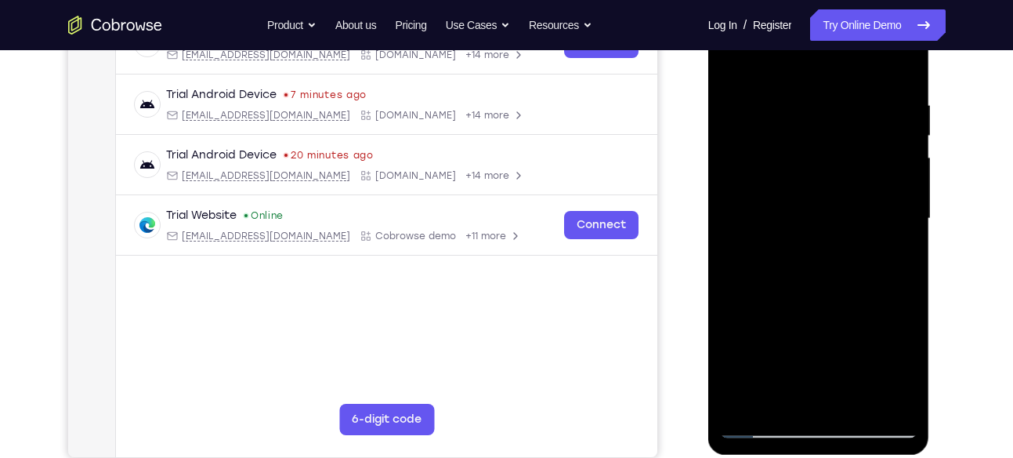
drag, startPoint x: 770, startPoint y: 322, endPoint x: 802, endPoint y: 123, distance: 201.6
click at [802, 123] on div at bounding box center [818, 218] width 197 height 439
drag, startPoint x: 784, startPoint y: 328, endPoint x: 803, endPoint y: 134, distance: 195.2
click at [803, 134] on div at bounding box center [818, 218] width 197 height 439
drag, startPoint x: 777, startPoint y: 357, endPoint x: 780, endPoint y: 161, distance: 195.9
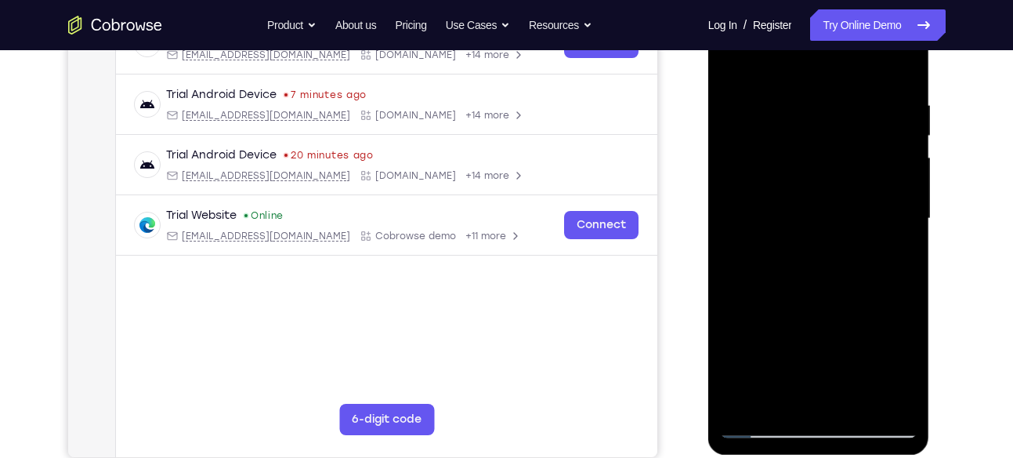
click at [780, 161] on div at bounding box center [818, 218] width 197 height 439
drag, startPoint x: 787, startPoint y: 341, endPoint x: 783, endPoint y: 165, distance: 175.6
click at [783, 165] on div at bounding box center [818, 218] width 197 height 439
drag, startPoint x: 784, startPoint y: 302, endPoint x: 762, endPoint y: 84, distance: 219.6
click at [762, 84] on div at bounding box center [818, 218] width 197 height 439
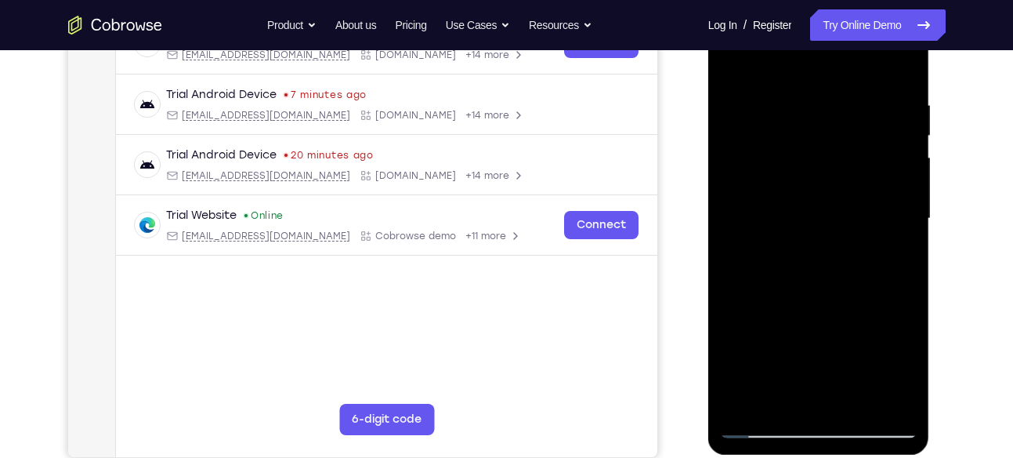
drag, startPoint x: 778, startPoint y: 316, endPoint x: 763, endPoint y: 94, distance: 222.2
click at [763, 94] on div at bounding box center [818, 218] width 197 height 439
drag, startPoint x: 772, startPoint y: 308, endPoint x: 787, endPoint y: 97, distance: 211.3
click at [787, 97] on div at bounding box center [818, 218] width 197 height 439
click at [855, 403] on div at bounding box center [818, 218] width 197 height 439
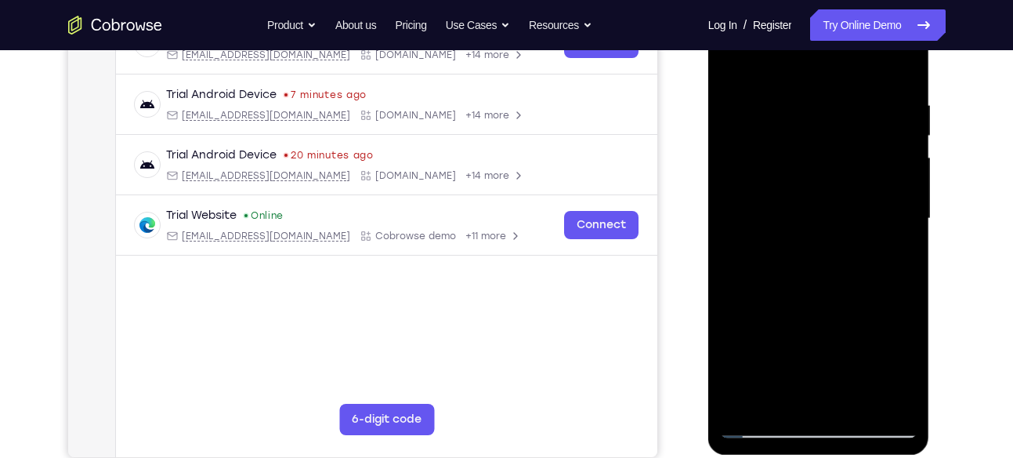
click at [802, 272] on div at bounding box center [818, 218] width 197 height 439
click at [889, 245] on div at bounding box center [818, 218] width 197 height 439
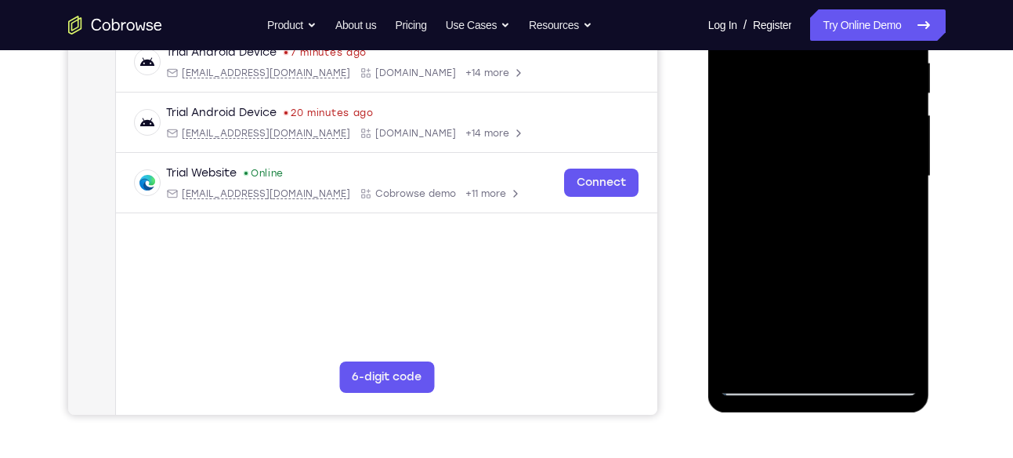
scroll to position [315, 0]
click at [765, 381] on div at bounding box center [818, 175] width 197 height 439
click at [893, 361] on div at bounding box center [818, 175] width 197 height 439
click at [820, 268] on div at bounding box center [818, 175] width 197 height 439
click at [850, 323] on div at bounding box center [818, 175] width 197 height 439
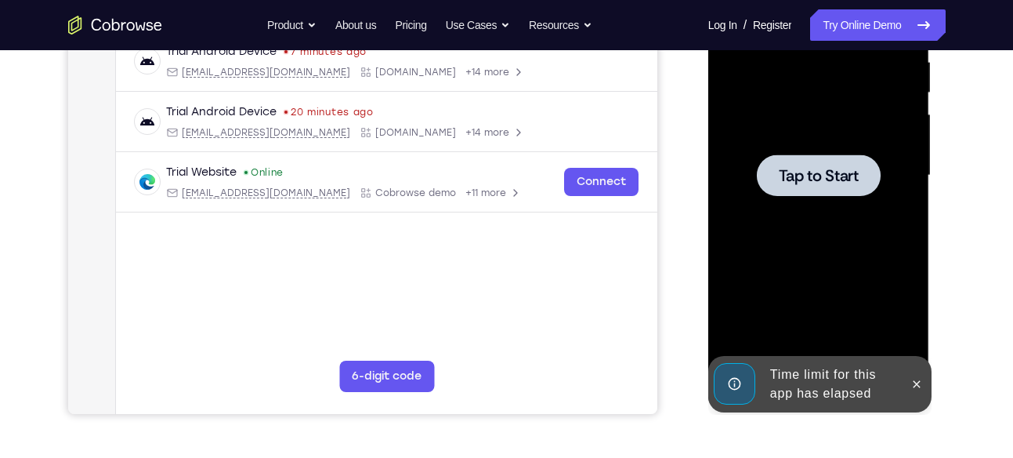
click at [822, 182] on span "Tap to Start" at bounding box center [819, 176] width 80 height 16
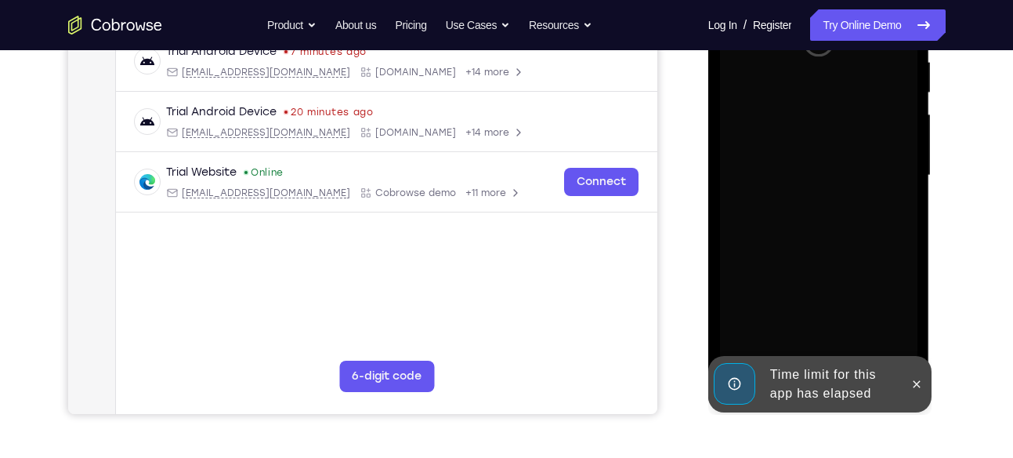
click at [822, 182] on div at bounding box center [818, 175] width 197 height 439
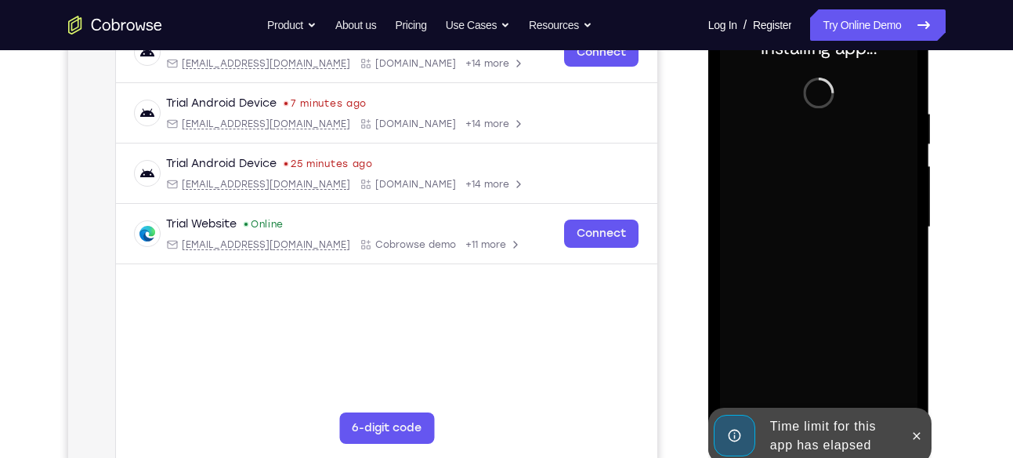
scroll to position [270, 0]
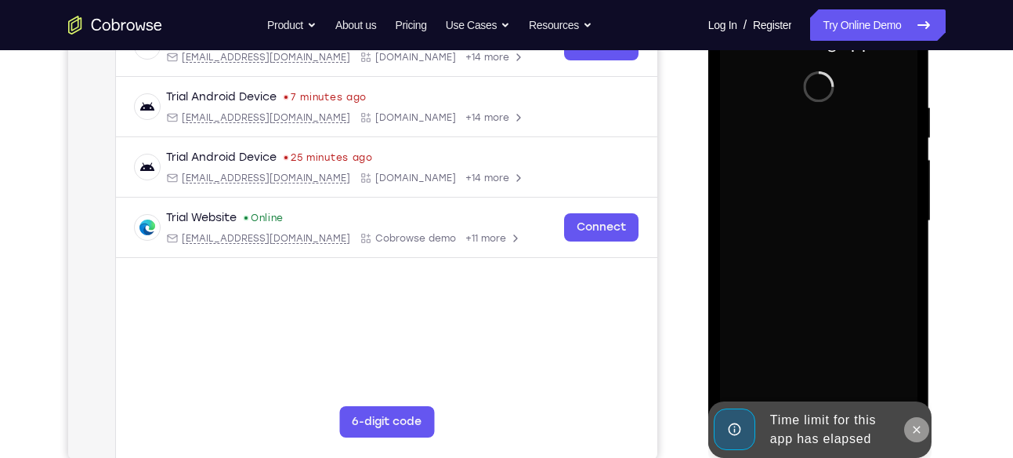
click at [917, 429] on icon at bounding box center [917, 428] width 7 height 7
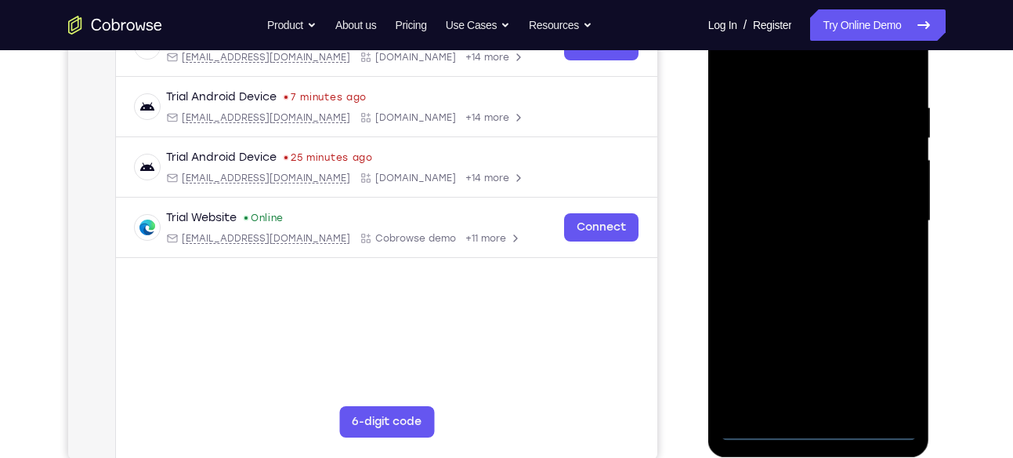
scroll to position [274, 0]
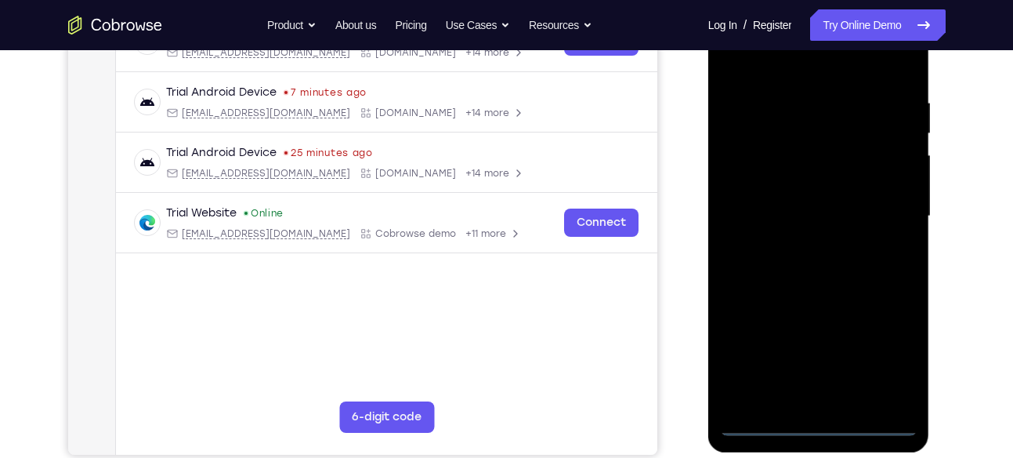
click at [814, 419] on div at bounding box center [818, 216] width 197 height 439
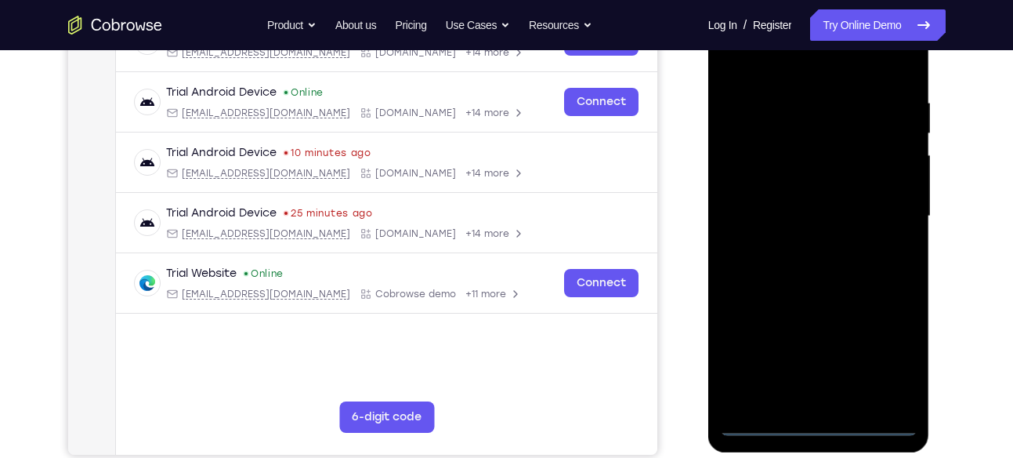
click at [883, 361] on div at bounding box center [818, 216] width 197 height 439
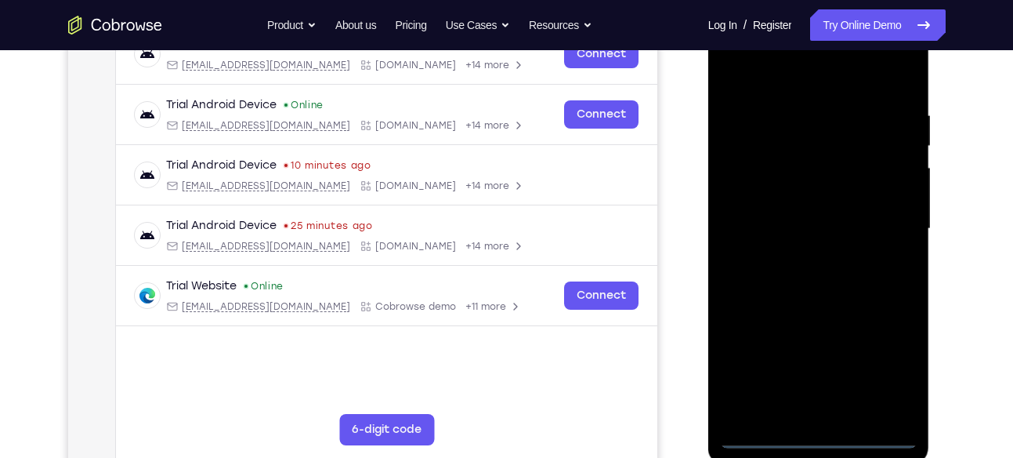
scroll to position [261, 0]
click at [802, 77] on div at bounding box center [818, 229] width 197 height 439
click at [881, 222] on div at bounding box center [818, 229] width 197 height 439
click at [798, 251] on div at bounding box center [818, 229] width 197 height 439
click at [798, 194] on div at bounding box center [818, 229] width 197 height 439
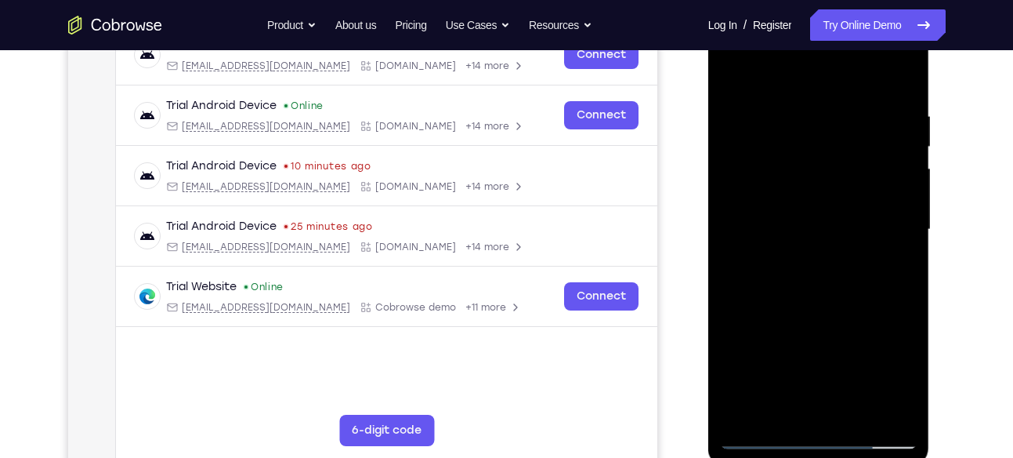
drag, startPoint x: 865, startPoint y: 201, endPoint x: 813, endPoint y: 200, distance: 52.5
click at [813, 200] on div at bounding box center [818, 229] width 197 height 439
click at [868, 199] on div at bounding box center [818, 229] width 197 height 439
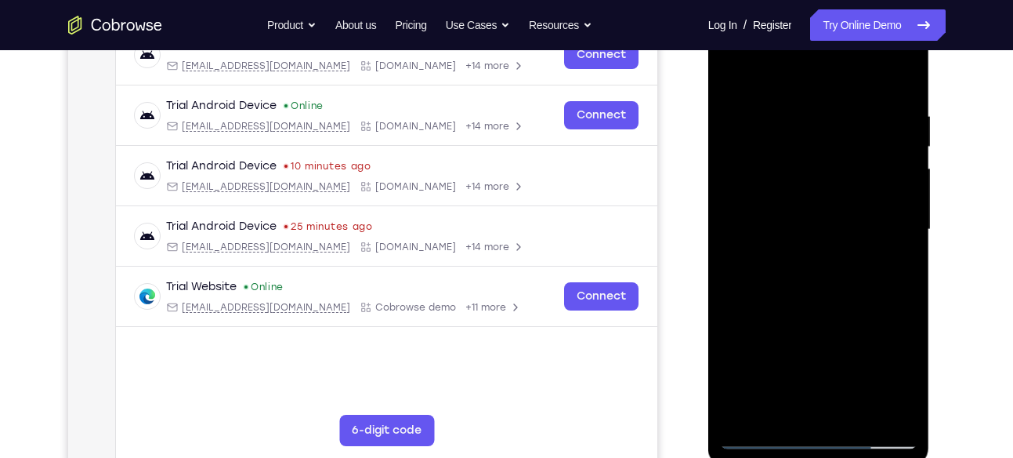
click at [868, 199] on div at bounding box center [818, 229] width 197 height 439
drag, startPoint x: 751, startPoint y: 208, endPoint x: 794, endPoint y: 205, distance: 42.4
click at [794, 205] on div at bounding box center [818, 229] width 197 height 439
click at [819, 181] on div at bounding box center [818, 229] width 197 height 439
click at [784, 216] on div at bounding box center [818, 229] width 197 height 439
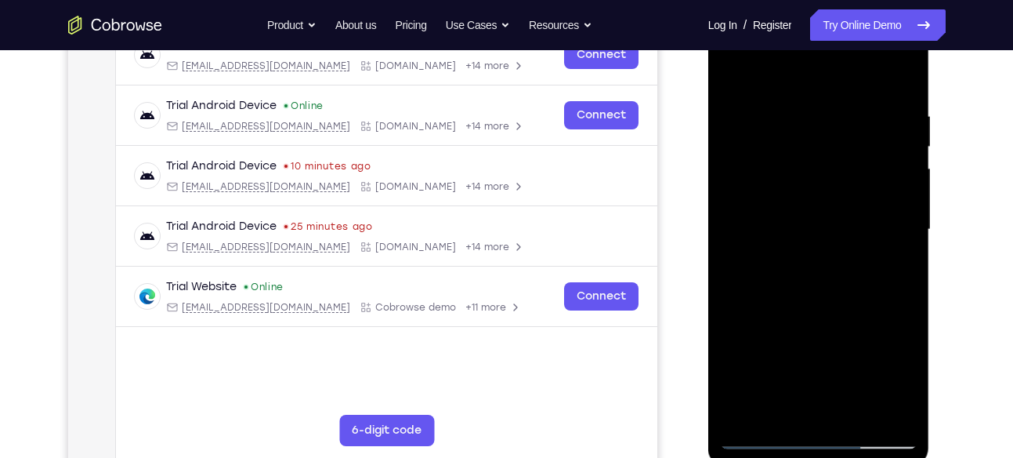
click at [872, 218] on div at bounding box center [818, 229] width 197 height 439
click at [816, 220] on div at bounding box center [818, 229] width 197 height 439
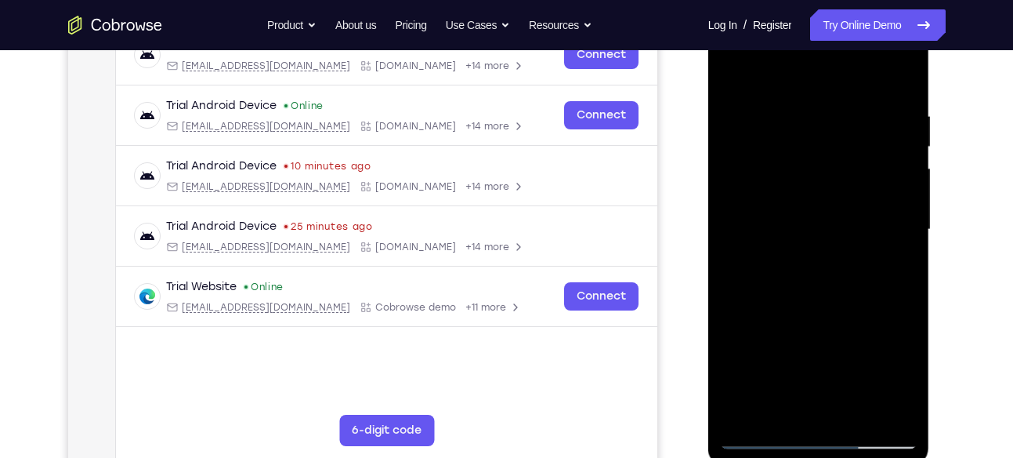
click at [816, 220] on div at bounding box center [818, 229] width 197 height 439
click at [800, 197] on div at bounding box center [818, 229] width 197 height 439
click at [811, 199] on div at bounding box center [818, 229] width 197 height 439
click at [794, 215] on div at bounding box center [818, 229] width 197 height 439
click at [802, 255] on div at bounding box center [818, 229] width 197 height 439
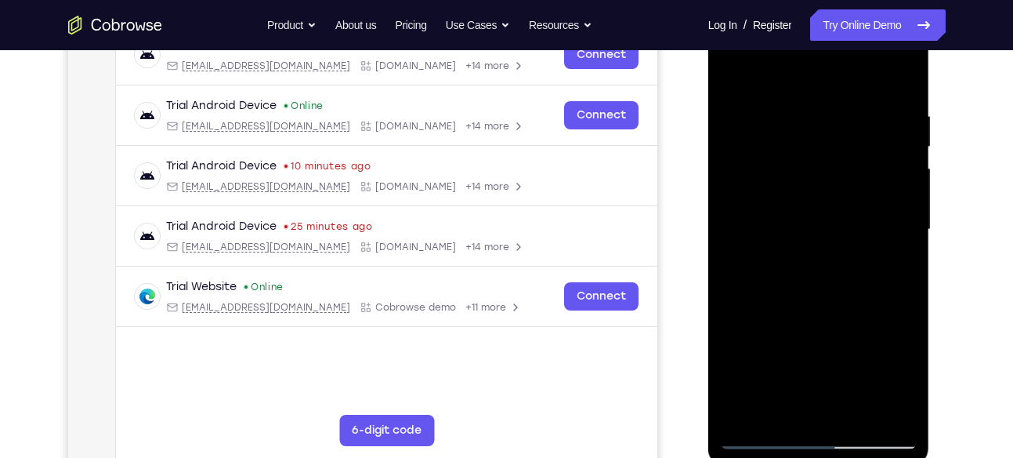
click at [816, 190] on div at bounding box center [818, 229] width 197 height 439
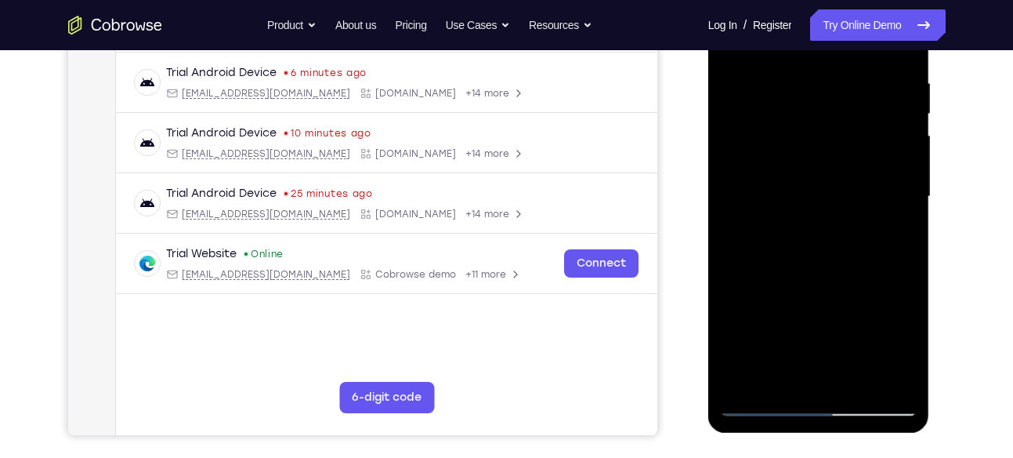
scroll to position [284, 0]
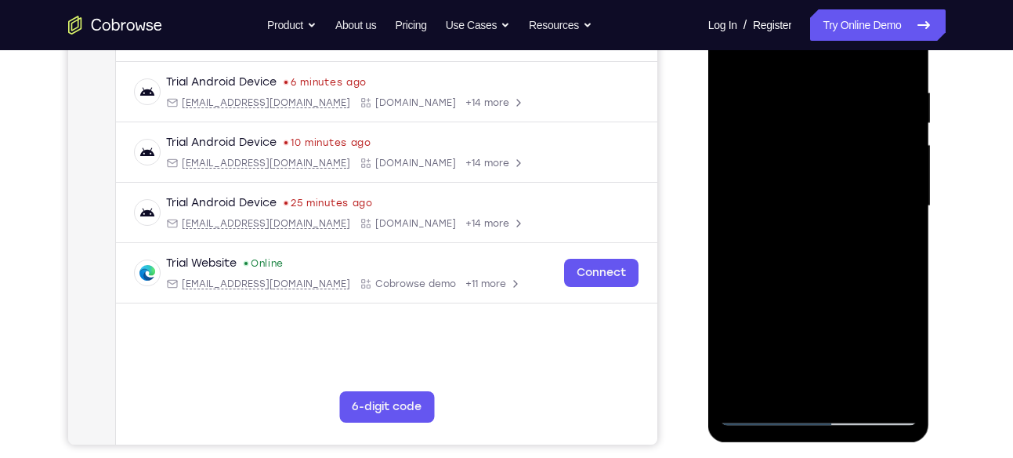
click at [892, 393] on div at bounding box center [818, 206] width 197 height 439
click at [817, 290] on div at bounding box center [818, 206] width 197 height 439
drag, startPoint x: 826, startPoint y: 297, endPoint x: 821, endPoint y: 237, distance: 59.7
click at [821, 237] on div at bounding box center [818, 206] width 197 height 439
click at [910, 161] on div at bounding box center [818, 206] width 197 height 439
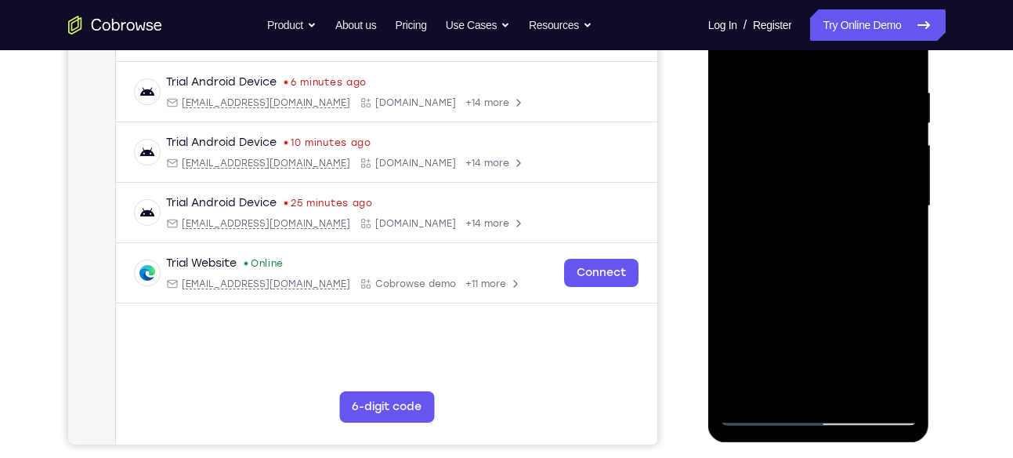
click at [910, 161] on div at bounding box center [818, 206] width 197 height 439
click at [907, 161] on div at bounding box center [818, 206] width 197 height 439
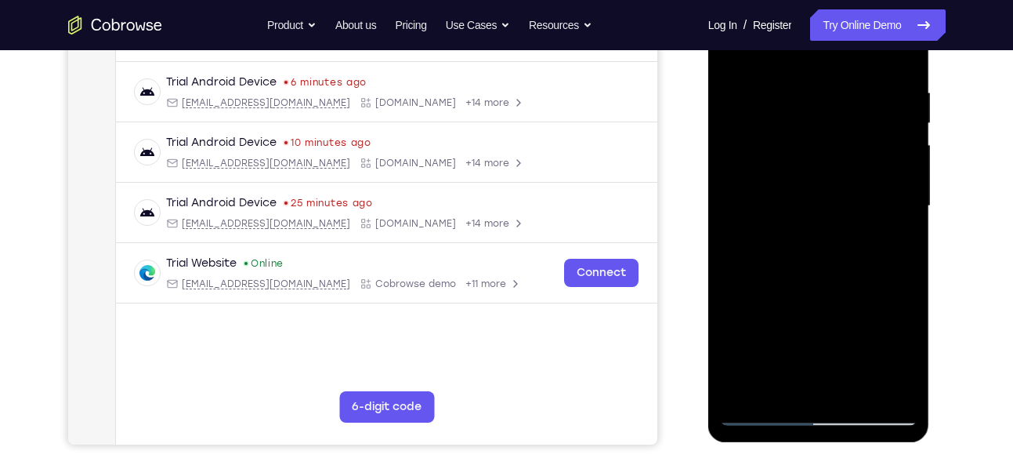
click at [733, 157] on div at bounding box center [818, 206] width 197 height 439
click at [845, 322] on div at bounding box center [818, 206] width 197 height 439
drag, startPoint x: 787, startPoint y: 86, endPoint x: 784, endPoint y: 281, distance: 195.1
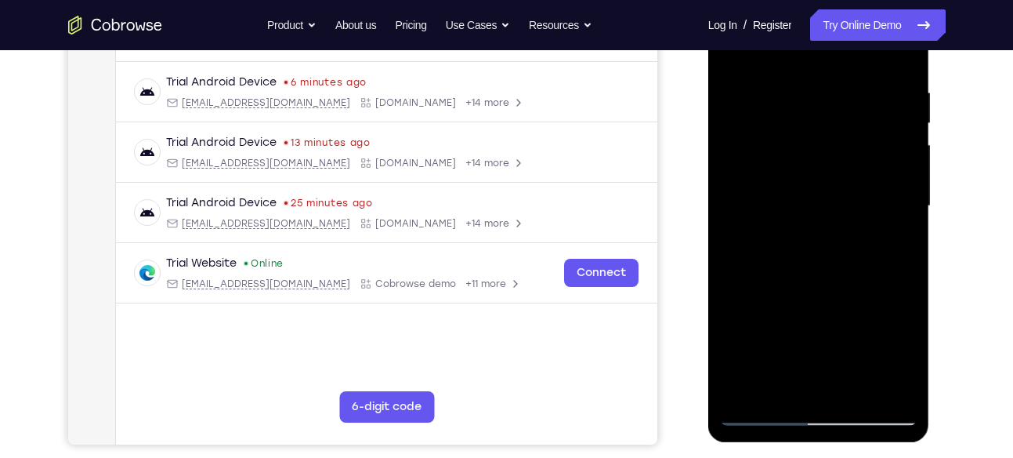
click at [784, 281] on div at bounding box center [818, 206] width 197 height 439
drag, startPoint x: 787, startPoint y: 287, endPoint x: 794, endPoint y: 128, distance: 159.2
click at [794, 128] on div at bounding box center [818, 206] width 197 height 439
drag, startPoint x: 787, startPoint y: 302, endPoint x: 811, endPoint y: 167, distance: 136.9
click at [811, 167] on div at bounding box center [818, 206] width 197 height 439
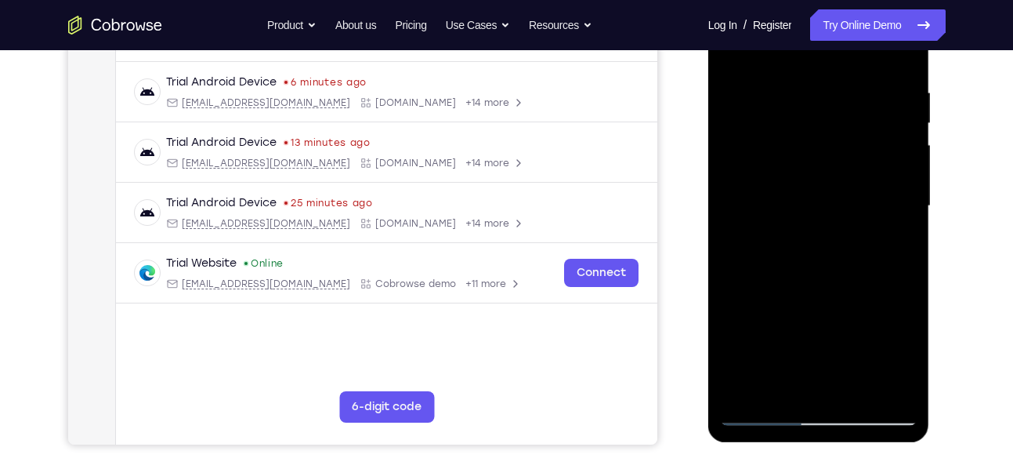
drag, startPoint x: 783, startPoint y: 306, endPoint x: 812, endPoint y: 110, distance: 197.2
click at [812, 110] on div at bounding box center [818, 206] width 197 height 439
drag, startPoint x: 773, startPoint y: 302, endPoint x: 816, endPoint y: 73, distance: 232.8
click at [816, 73] on div at bounding box center [818, 206] width 197 height 439
drag, startPoint x: 780, startPoint y: 333, endPoint x: 798, endPoint y: 123, distance: 210.8
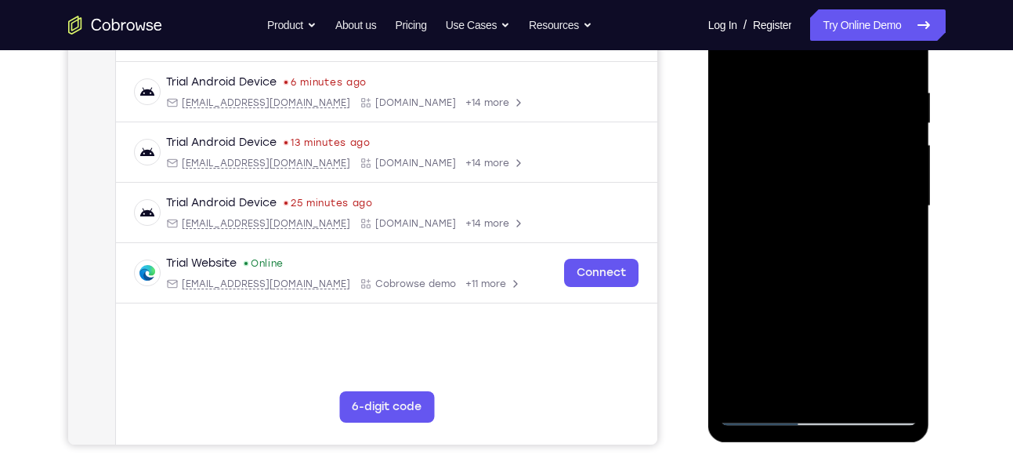
click at [798, 123] on div at bounding box center [818, 206] width 197 height 439
drag, startPoint x: 769, startPoint y: 319, endPoint x: 797, endPoint y: 119, distance: 201.8
click at [797, 119] on div at bounding box center [818, 206] width 197 height 439
drag, startPoint x: 766, startPoint y: 317, endPoint x: 780, endPoint y: 156, distance: 162.0
click at [780, 156] on div at bounding box center [818, 206] width 197 height 439
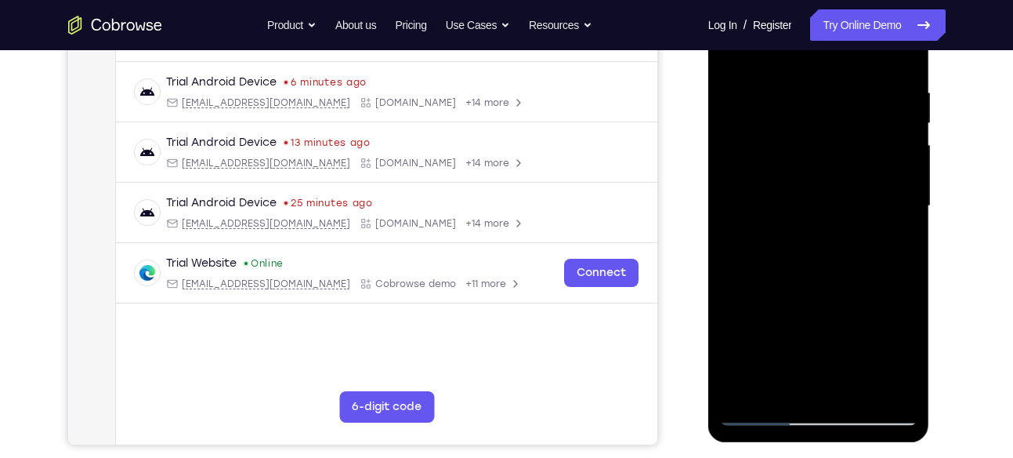
drag, startPoint x: 769, startPoint y: 332, endPoint x: 787, endPoint y: 127, distance: 206.1
click at [787, 127] on div at bounding box center [818, 206] width 197 height 439
drag, startPoint x: 762, startPoint y: 326, endPoint x: 809, endPoint y: 64, distance: 265.8
click at [809, 64] on div at bounding box center [818, 206] width 197 height 439
drag, startPoint x: 767, startPoint y: 309, endPoint x: 798, endPoint y: 81, distance: 230.8
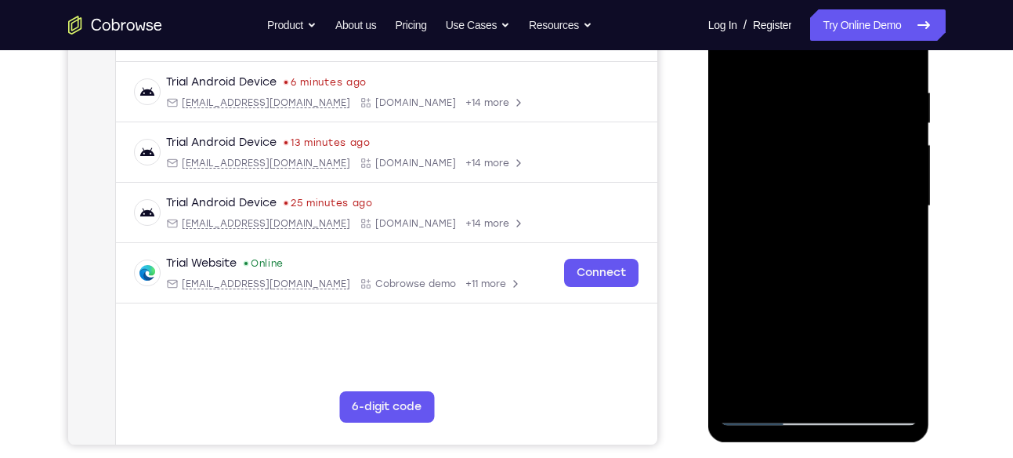
click at [798, 81] on div at bounding box center [818, 206] width 197 height 439
drag, startPoint x: 771, startPoint y: 359, endPoint x: 802, endPoint y: 95, distance: 265.8
click at [802, 95] on div at bounding box center [818, 206] width 197 height 439
drag, startPoint x: 777, startPoint y: 331, endPoint x: 790, endPoint y: 118, distance: 212.7
click at [790, 118] on div at bounding box center [818, 206] width 197 height 439
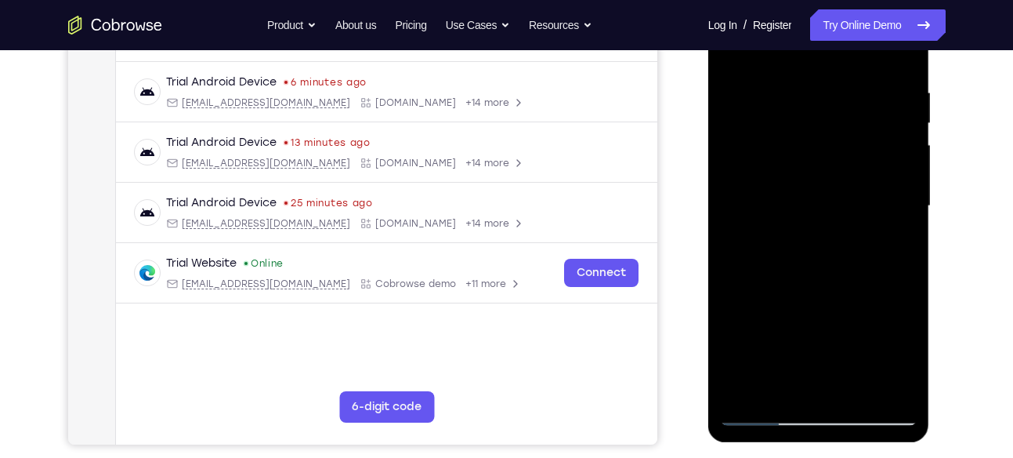
click at [782, 393] on div at bounding box center [818, 206] width 197 height 439
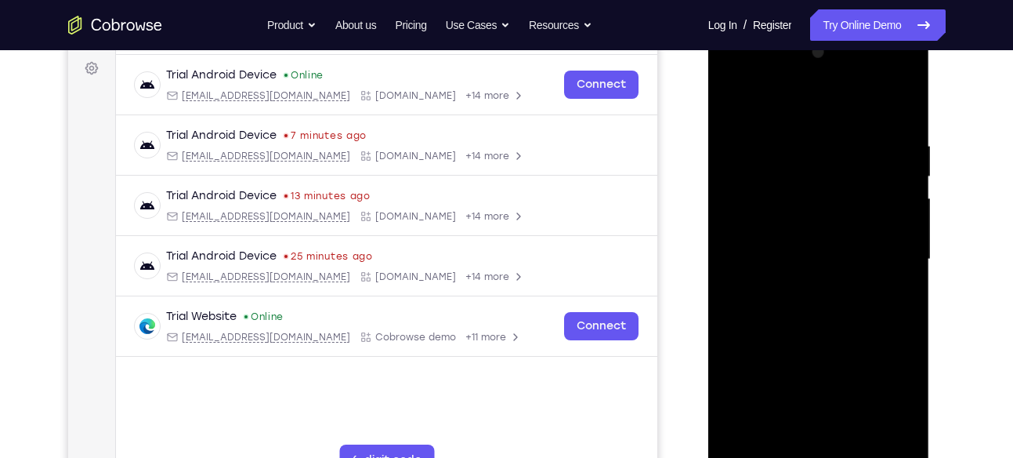
click at [769, 99] on div at bounding box center [818, 259] width 197 height 439
drag, startPoint x: 780, startPoint y: 154, endPoint x: 784, endPoint y: 220, distance: 66.0
click at [784, 220] on div at bounding box center [818, 259] width 197 height 439
